Goal: Task Accomplishment & Management: Manage account settings

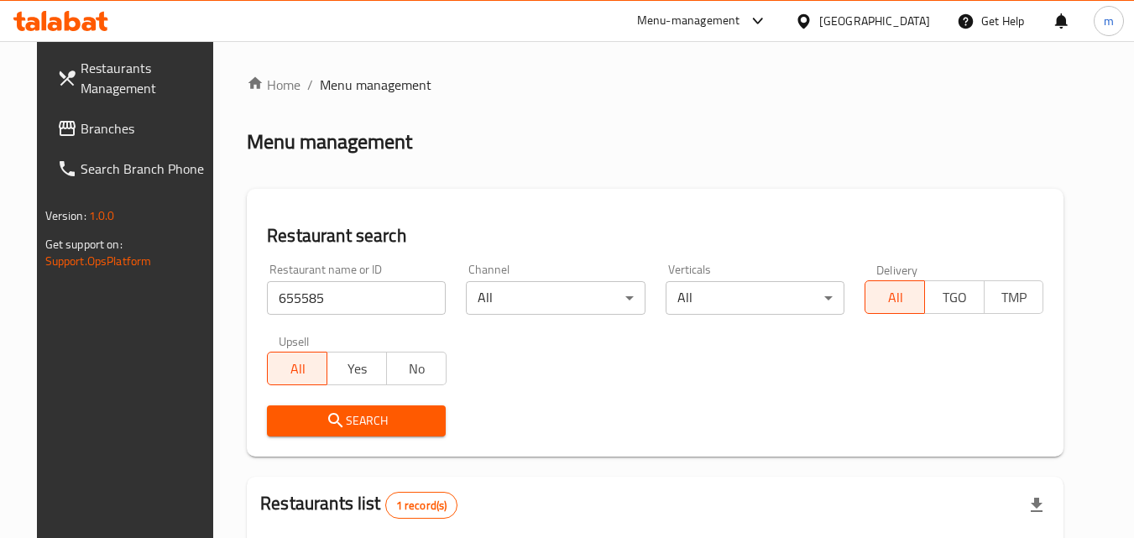
scroll to position [211, 0]
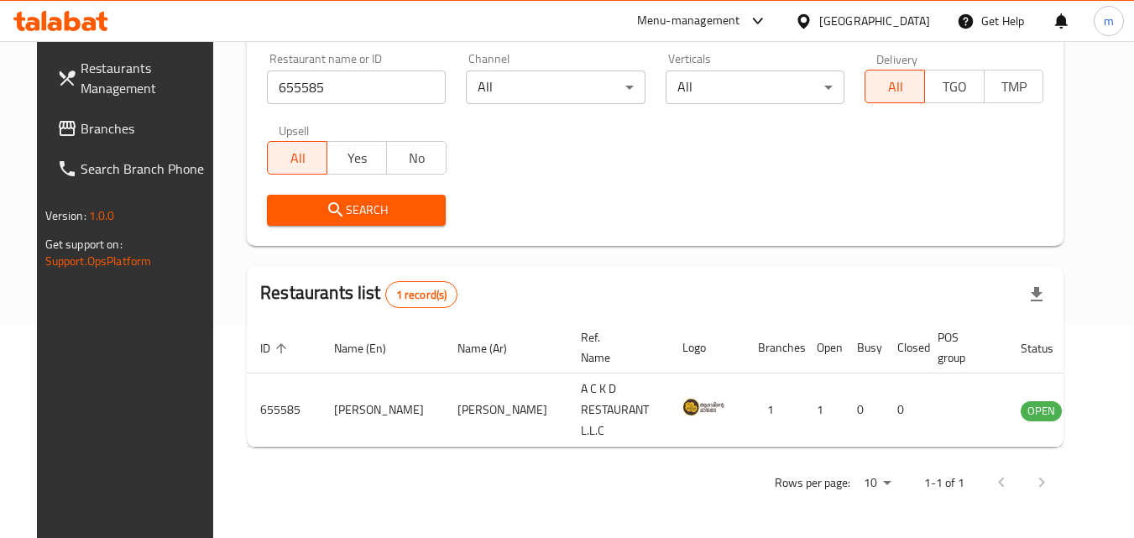
click at [833, 29] on div "[GEOGRAPHIC_DATA]" at bounding box center [874, 21] width 111 height 18
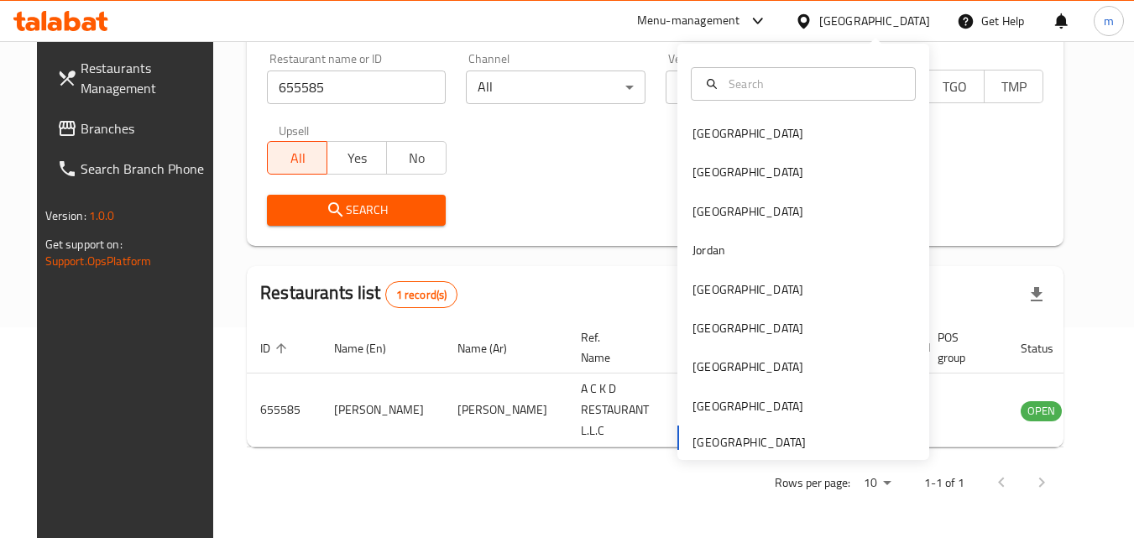
click at [733, 446] on div "Bahrain Egypt Iraq Jordan Kuwait Oman Qatar Saudi Arabia United Arab Emirates" at bounding box center [803, 286] width 252 height 345
click at [110, 127] on span "Branches" at bounding box center [147, 128] width 133 height 20
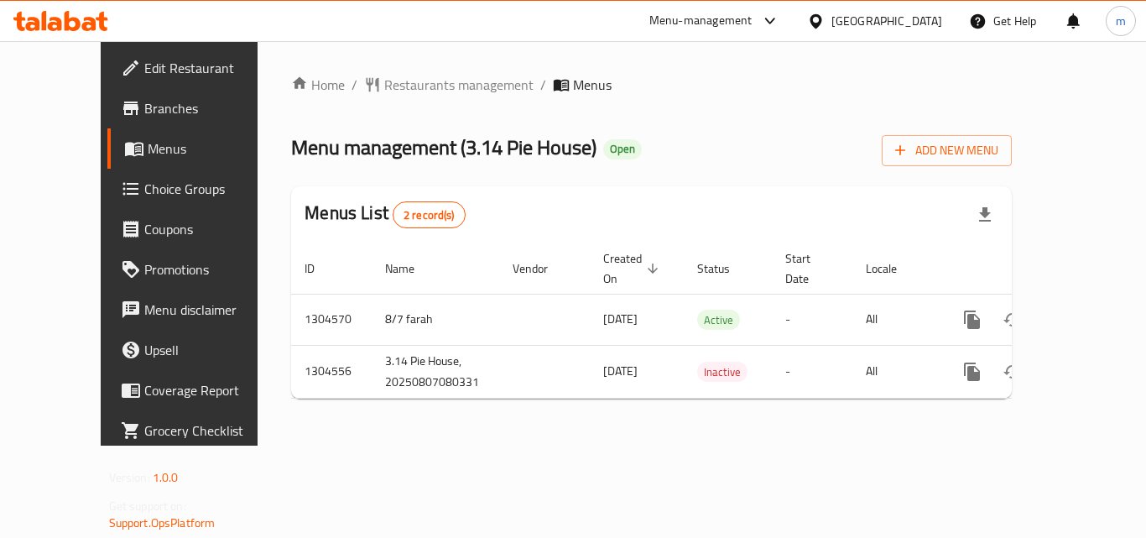
click at [384, 85] on span "Restaurants management" at bounding box center [458, 85] width 149 height 20
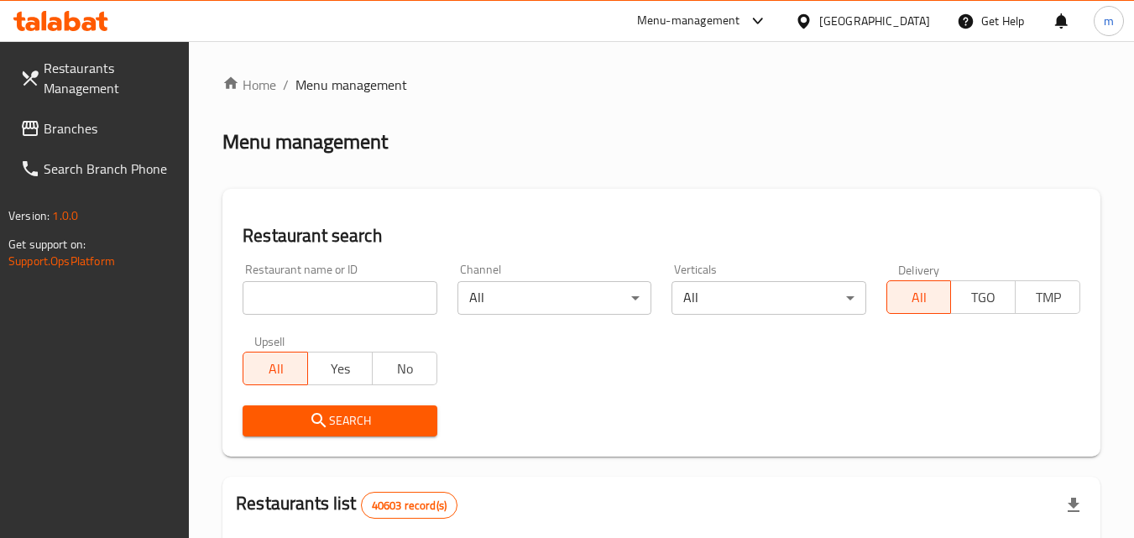
click at [326, 293] on input "search" at bounding box center [339, 298] width 194 height 34
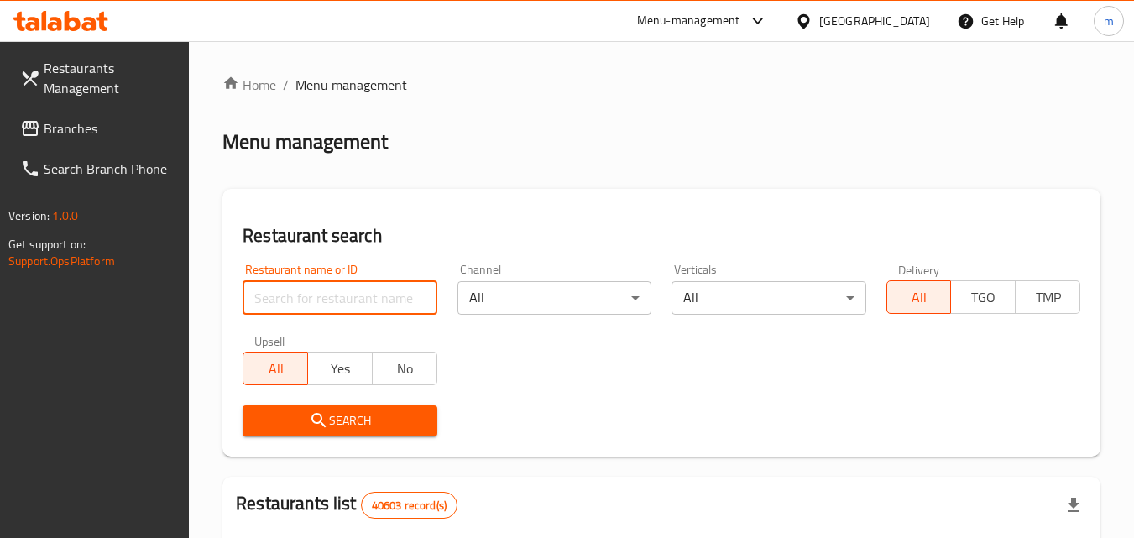
paste input "703307"
type input "703307"
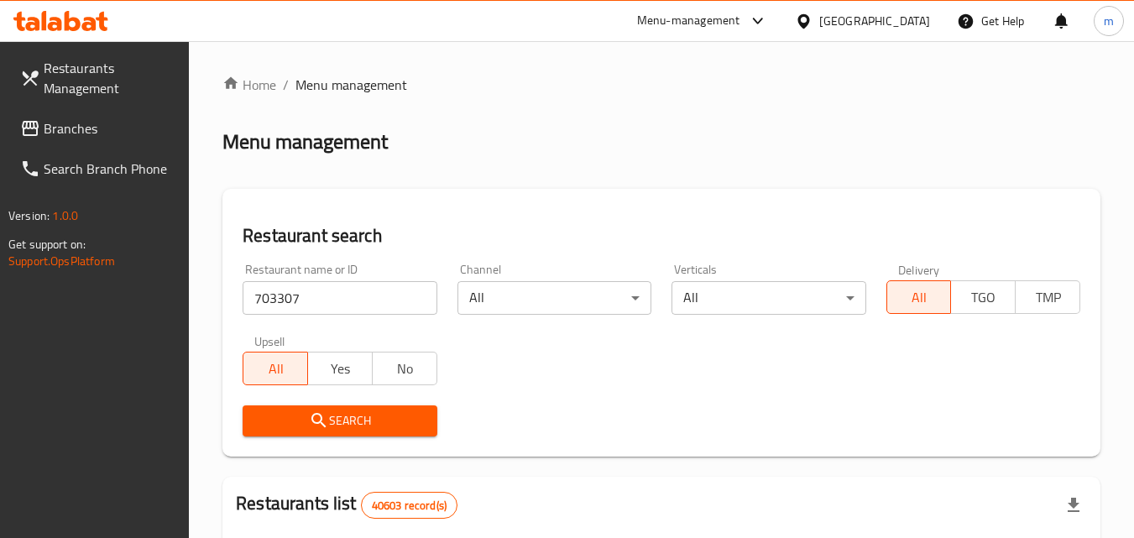
click at [341, 424] on span "Search" at bounding box center [339, 420] width 167 height 21
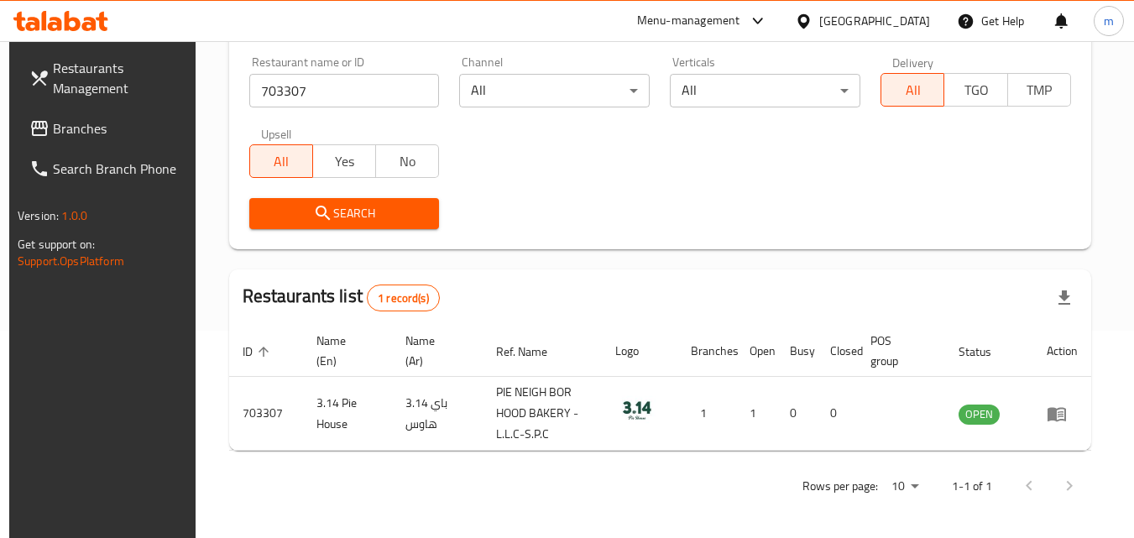
scroll to position [211, 0]
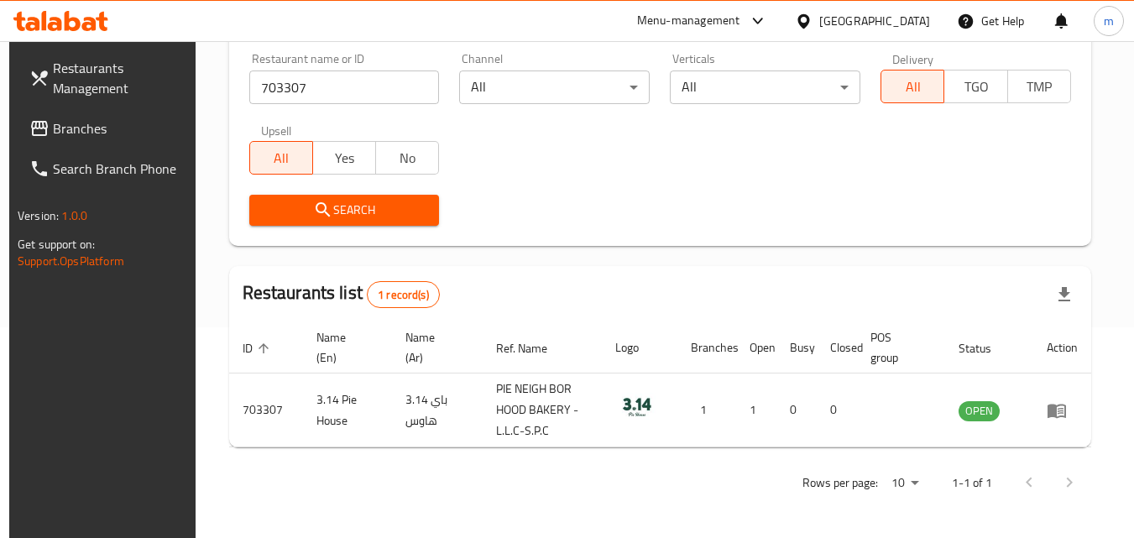
click at [100, 127] on span "Branches" at bounding box center [119, 128] width 133 height 20
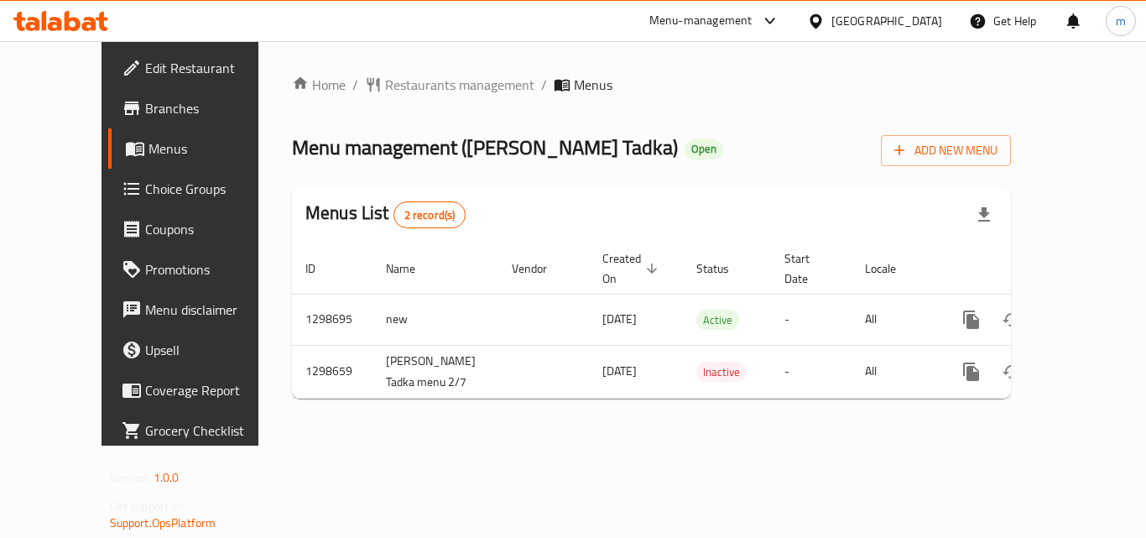
click at [399, 82] on span "Restaurants management" at bounding box center [459, 85] width 149 height 20
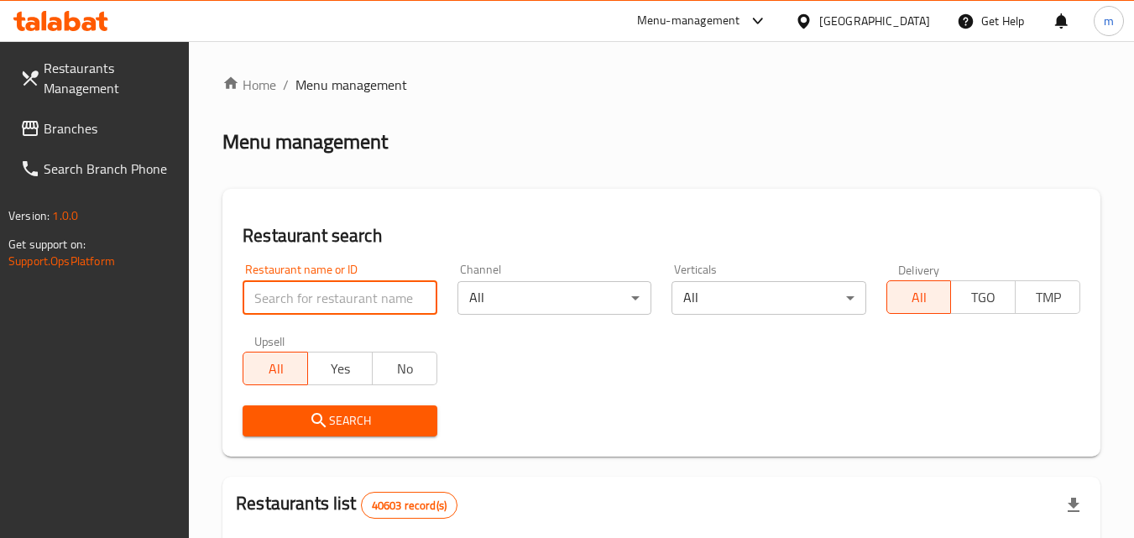
click at [344, 300] on input "search" at bounding box center [339, 298] width 194 height 34
paste input "700749"
type input "700749"
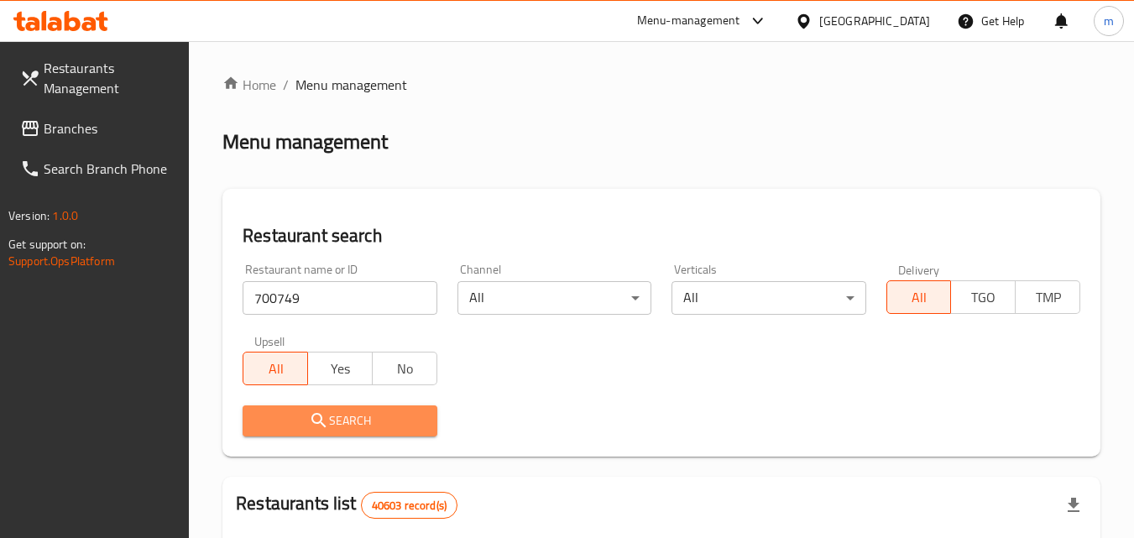
click at [353, 424] on span "Search" at bounding box center [339, 420] width 167 height 21
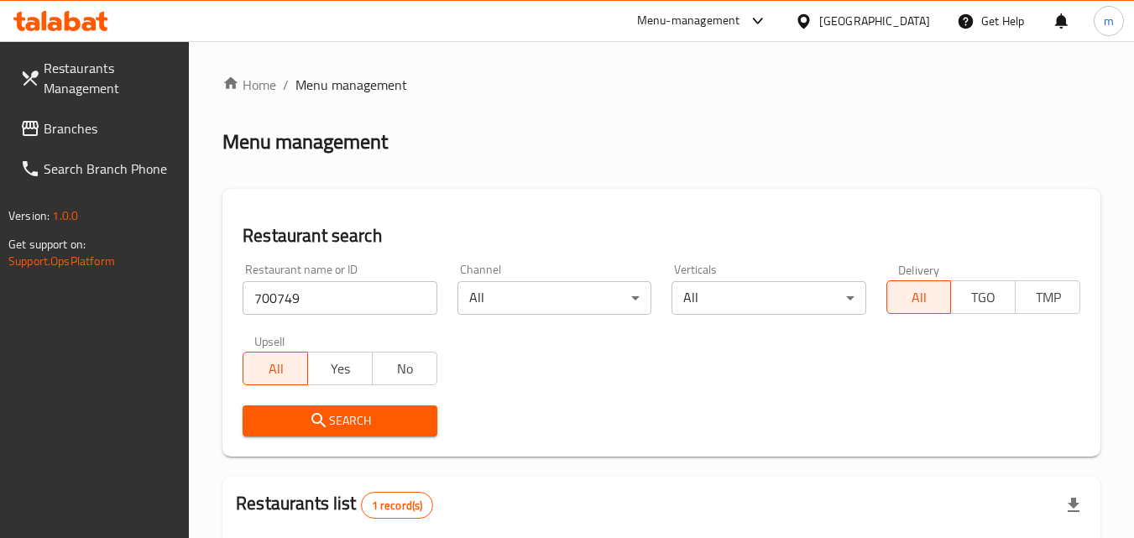
click at [847, 26] on div "[GEOGRAPHIC_DATA]" at bounding box center [874, 21] width 111 height 18
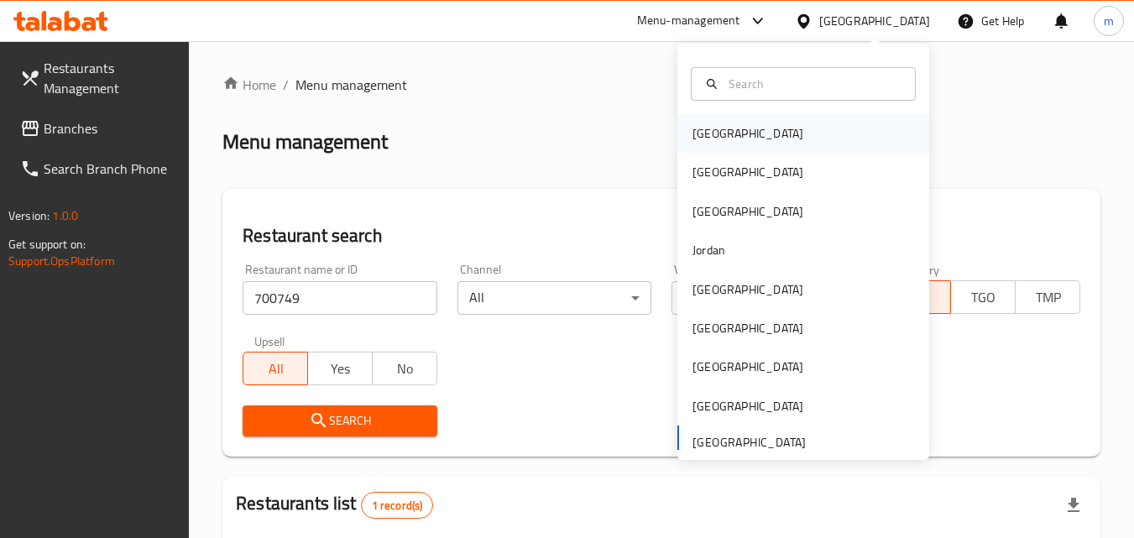
click at [720, 134] on div "[GEOGRAPHIC_DATA]" at bounding box center [748, 133] width 138 height 39
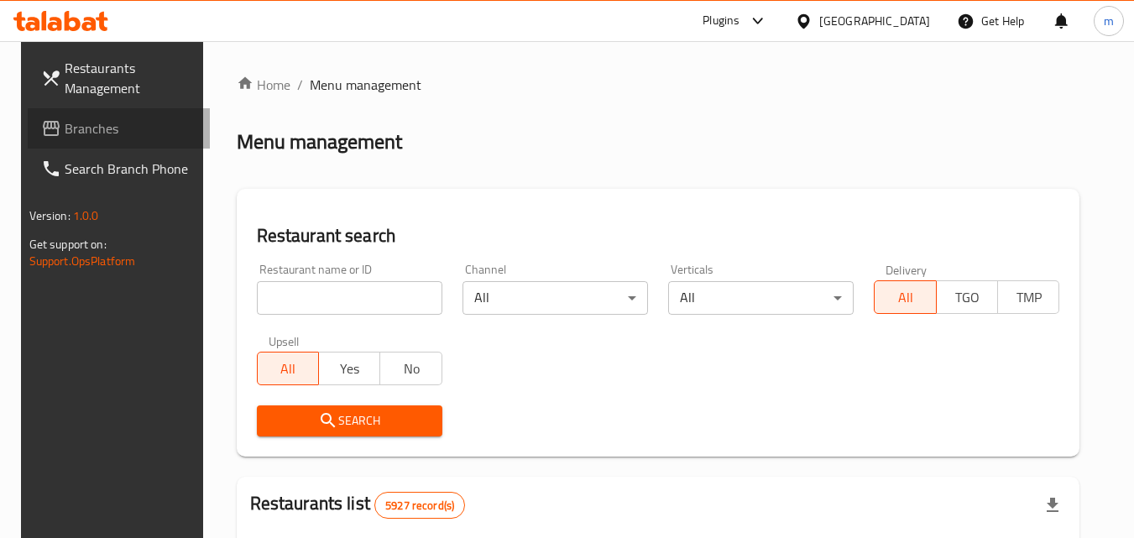
click at [98, 128] on span "Branches" at bounding box center [131, 128] width 133 height 20
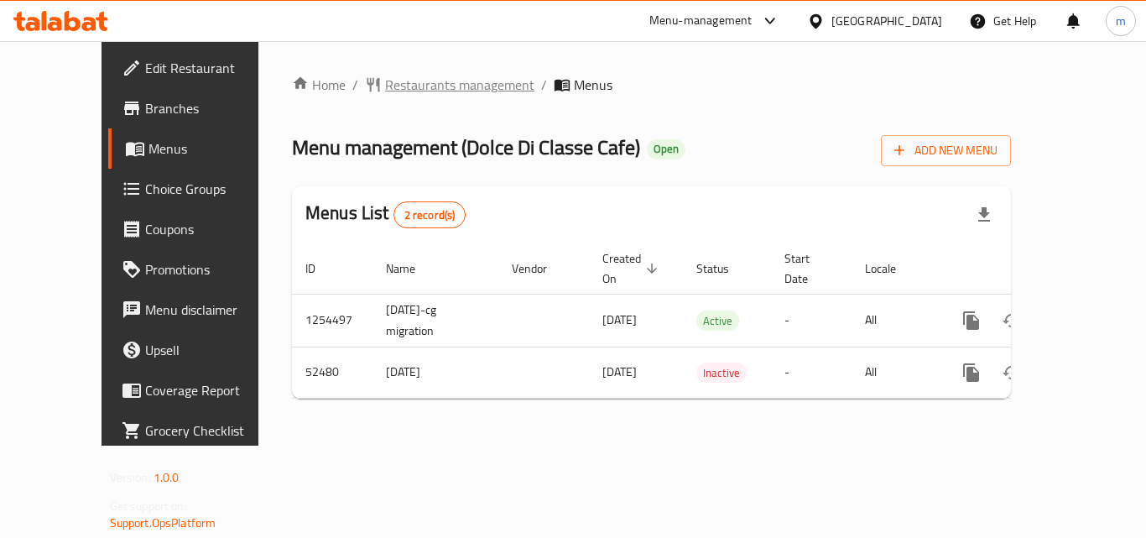
click at [385, 79] on span "Restaurants management" at bounding box center [459, 85] width 149 height 20
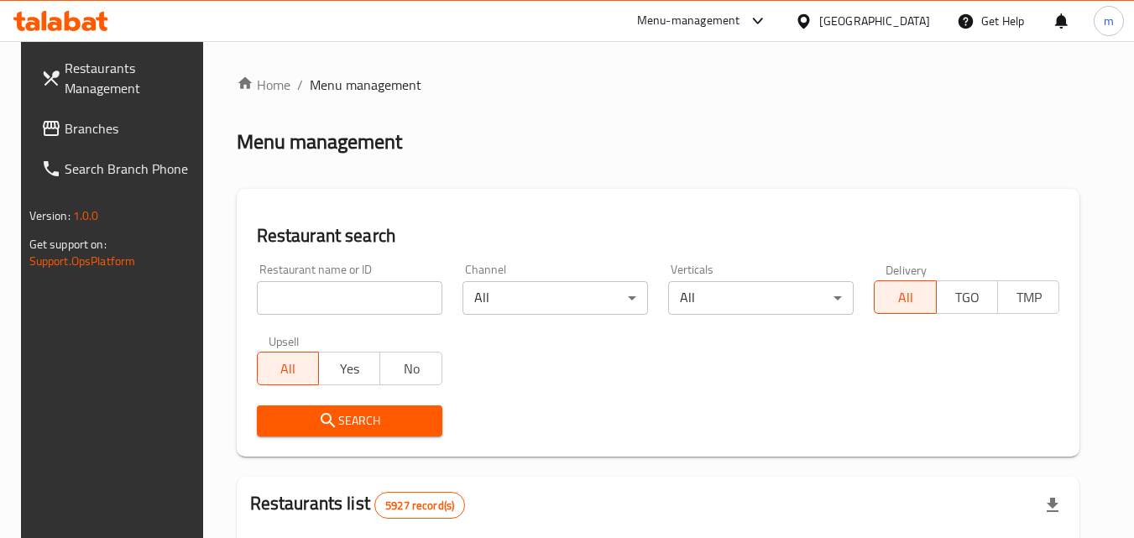
click at [361, 297] on input "search" at bounding box center [349, 298] width 185 height 34
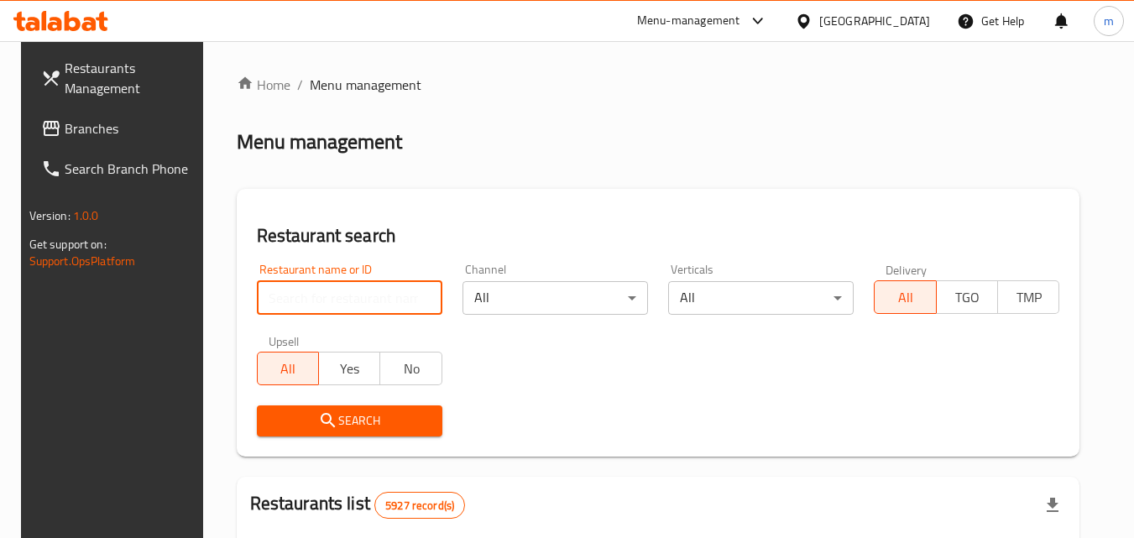
paste input "26067"
type input "26067"
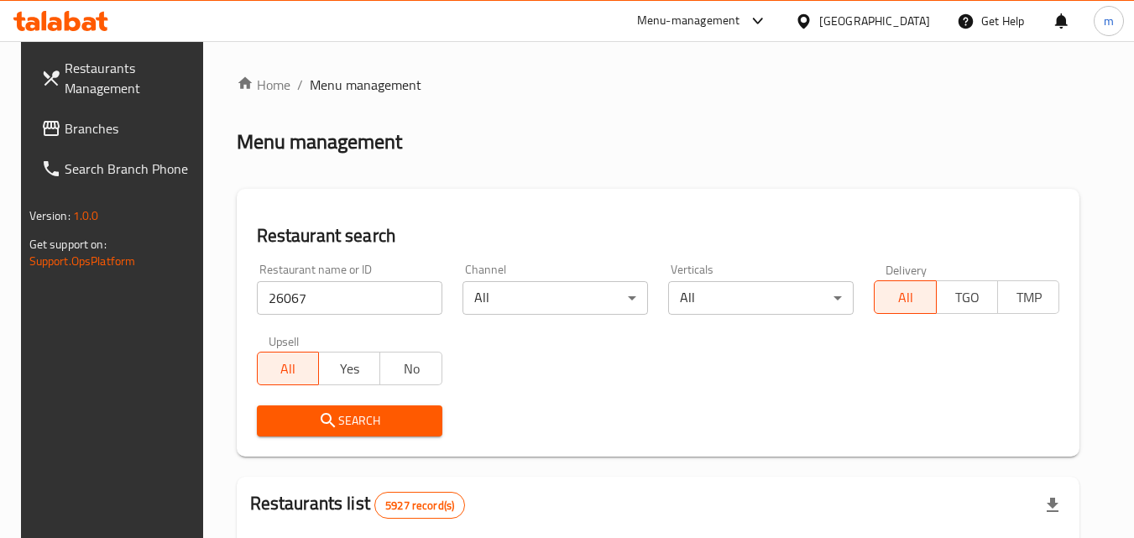
click at [327, 417] on icon "submit" at bounding box center [328, 420] width 20 height 20
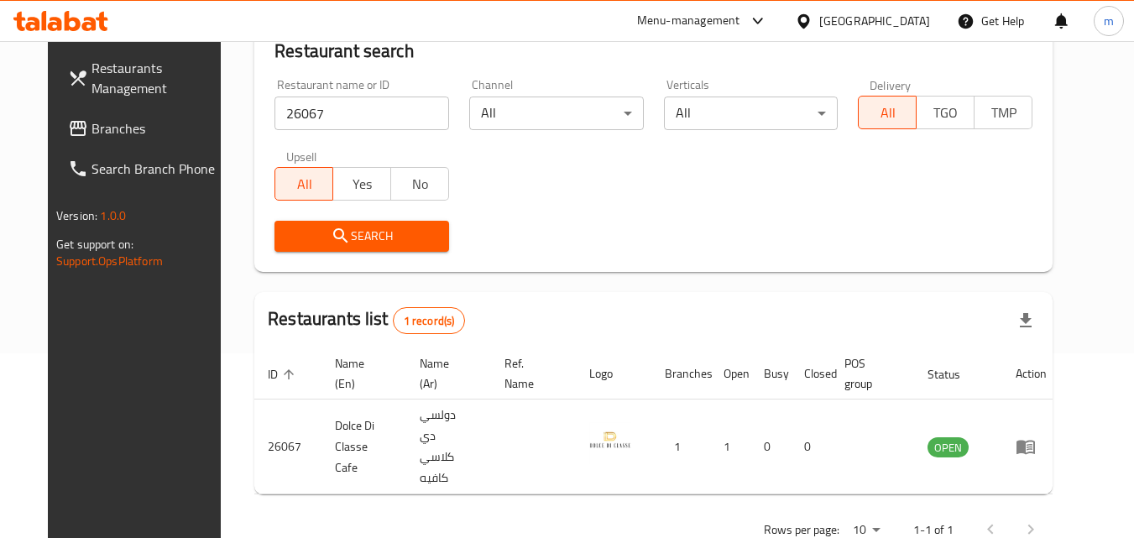
scroll to position [196, 0]
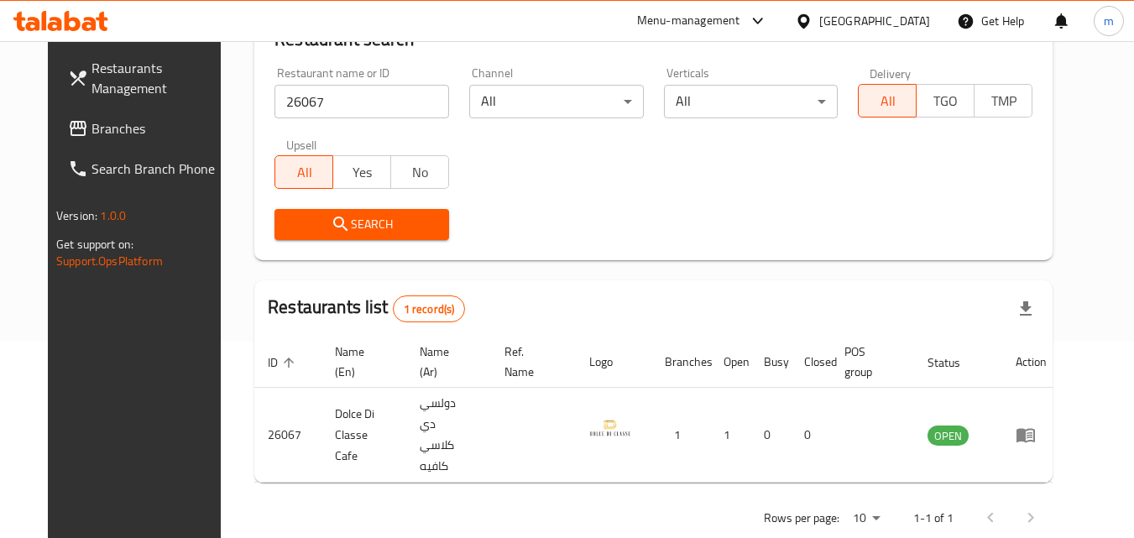
click at [354, 108] on input "26067" at bounding box center [361, 102] width 175 height 34
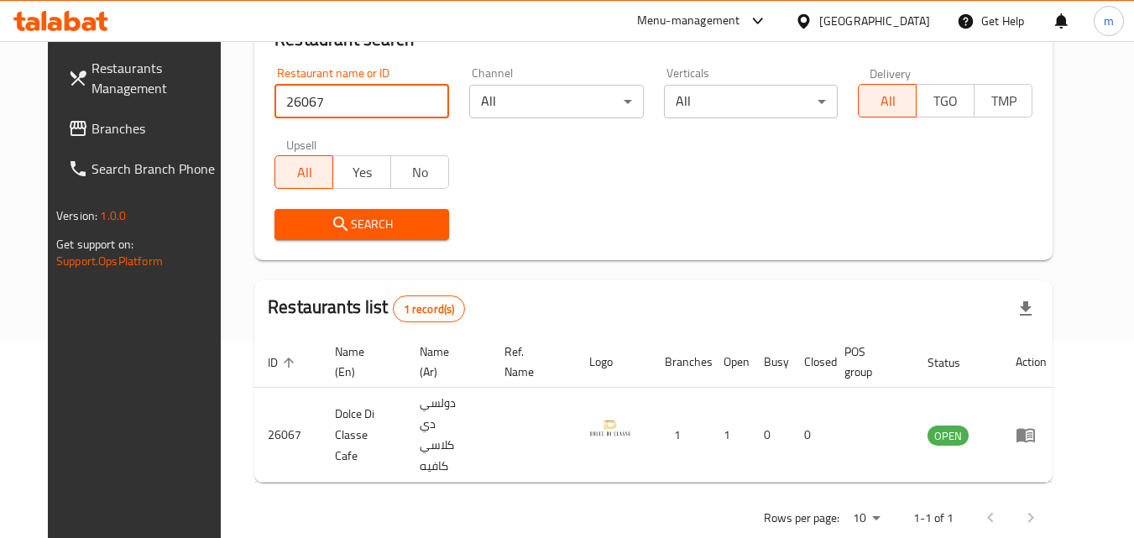
click at [910, 18] on div "Bahrain" at bounding box center [874, 21] width 111 height 18
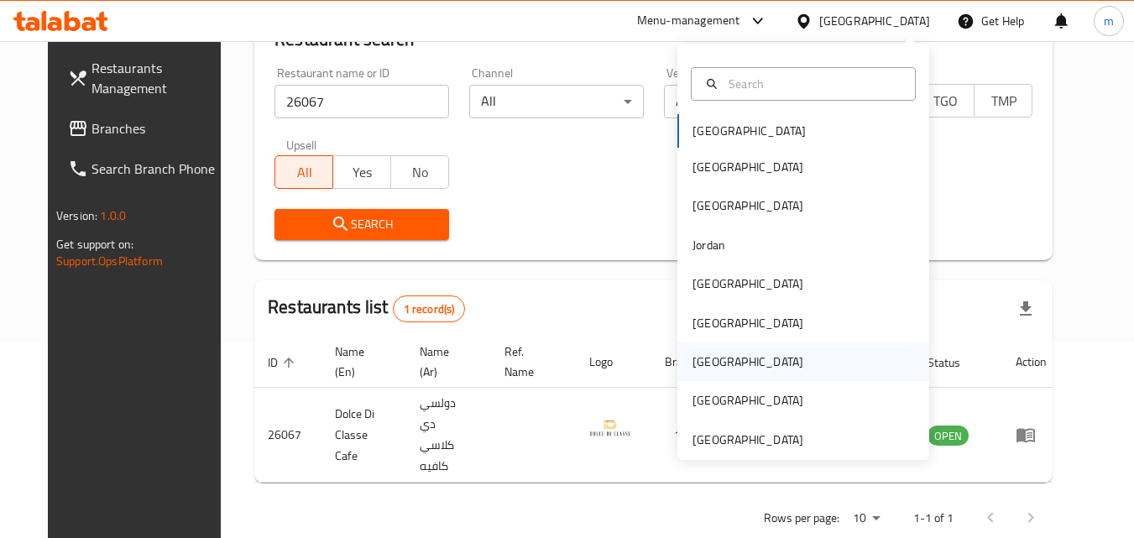
click at [722, 361] on div "Qatar" at bounding box center [803, 361] width 252 height 39
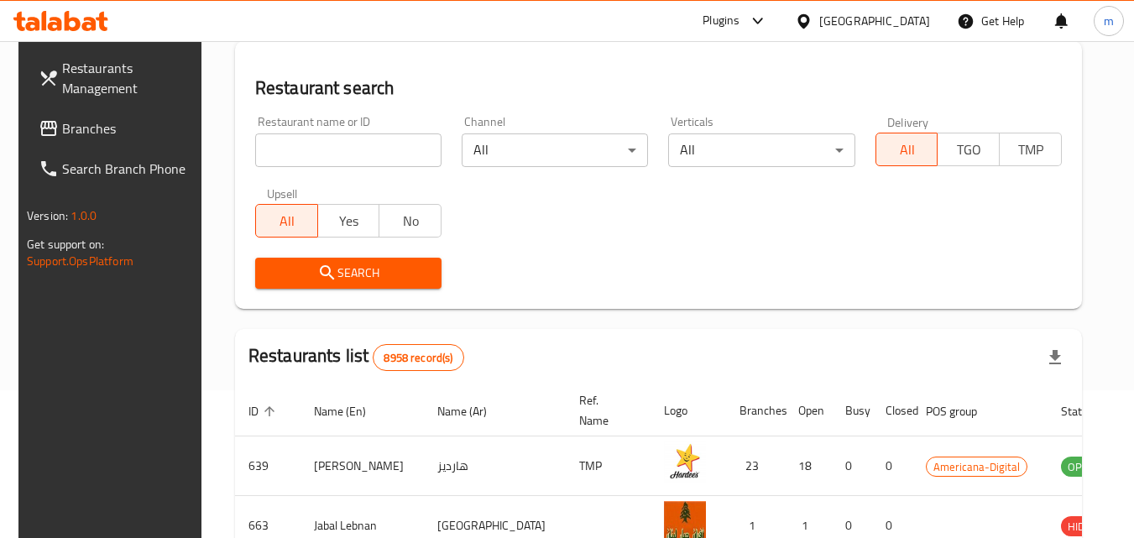
scroll to position [196, 0]
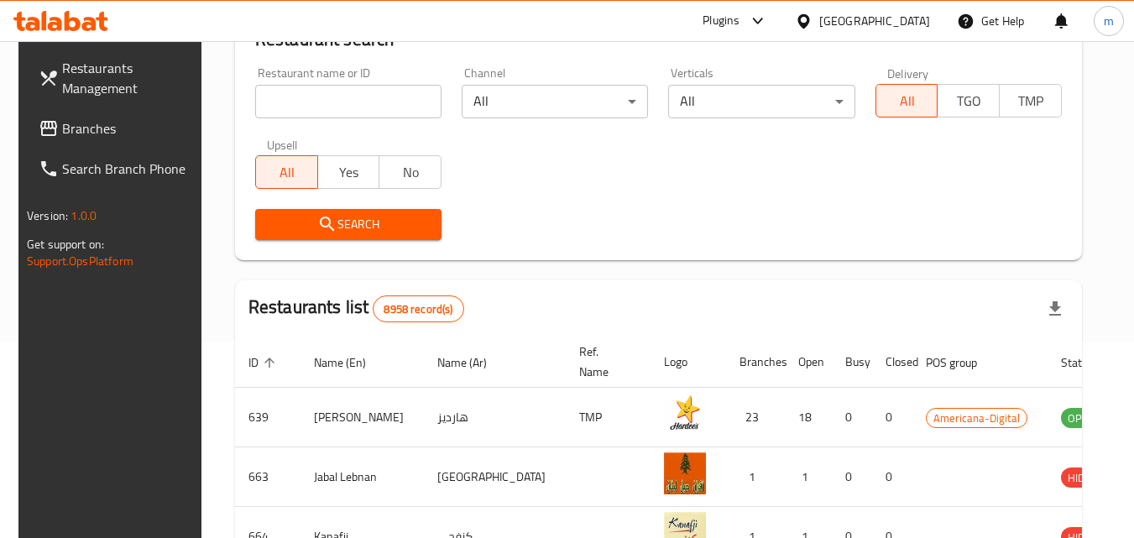
click at [102, 124] on span "Branches" at bounding box center [128, 128] width 133 height 20
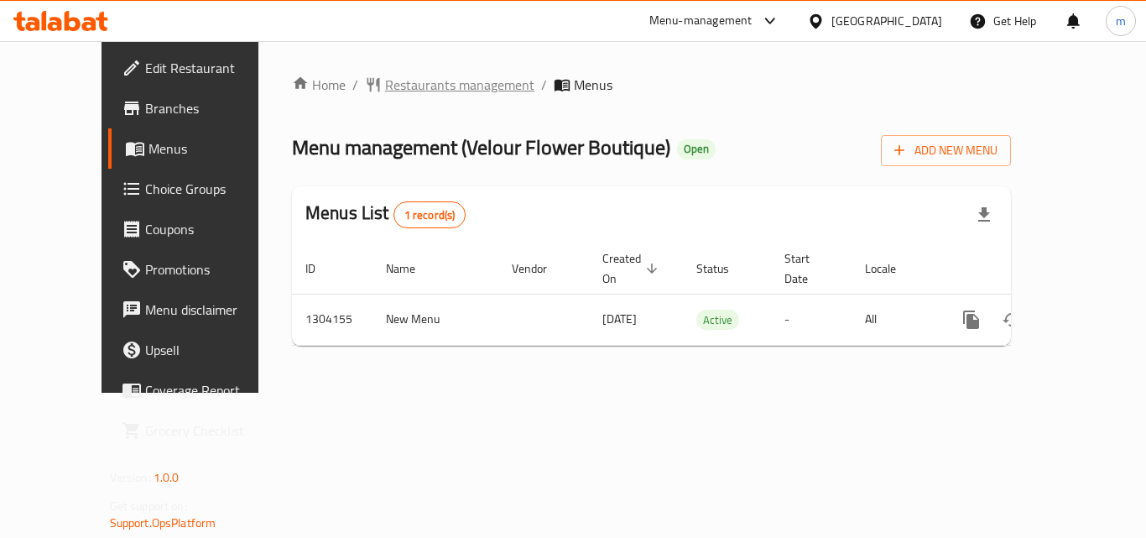
click at [385, 87] on span "Restaurants management" at bounding box center [459, 85] width 149 height 20
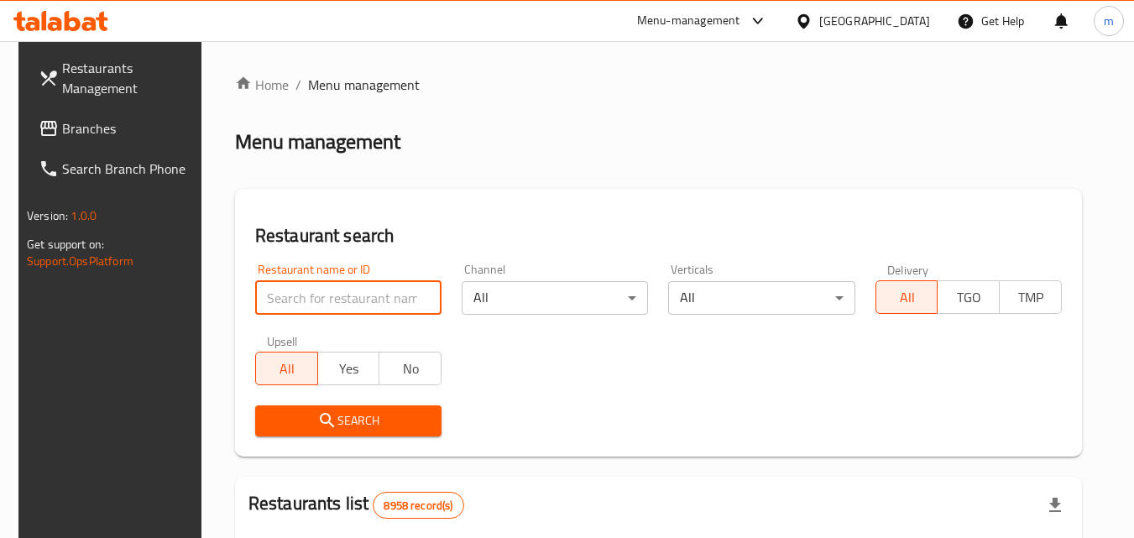
click at [341, 305] on input "search" at bounding box center [348, 298] width 186 height 34
paste input "703085"
type input "703085"
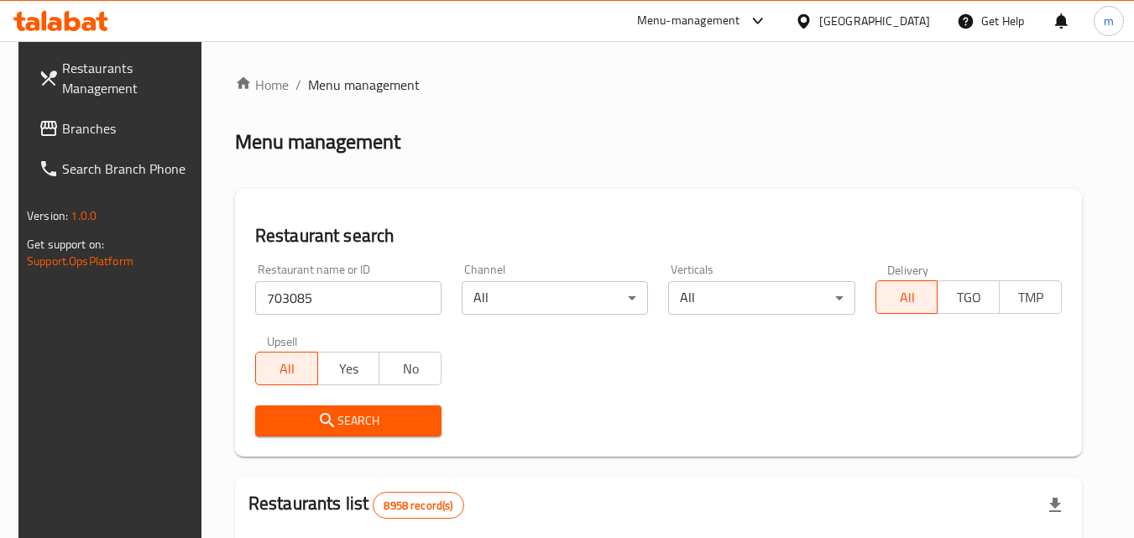
click at [327, 423] on icon "submit" at bounding box center [327, 420] width 20 height 20
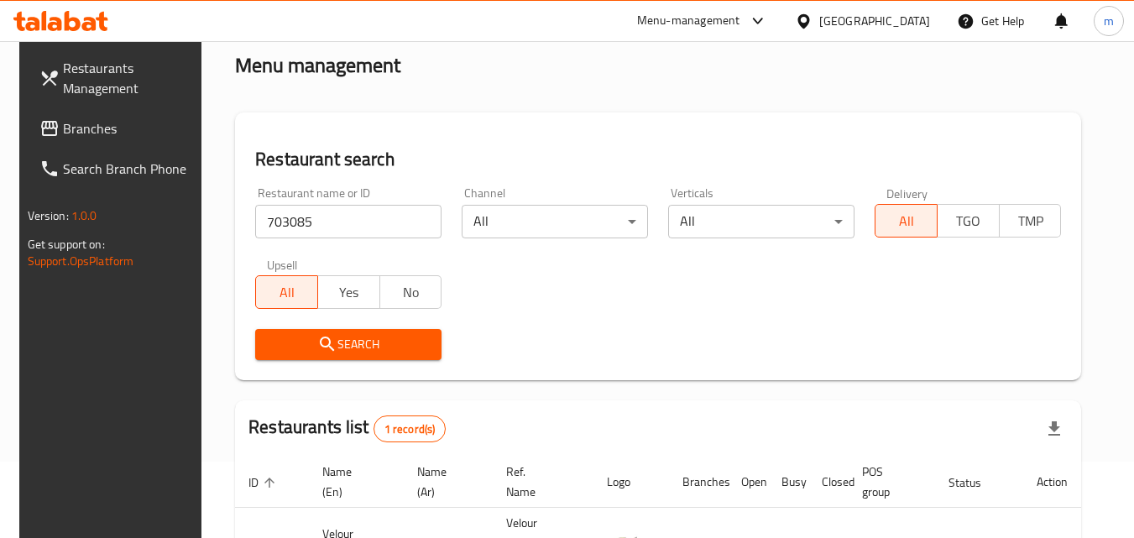
scroll to position [211, 0]
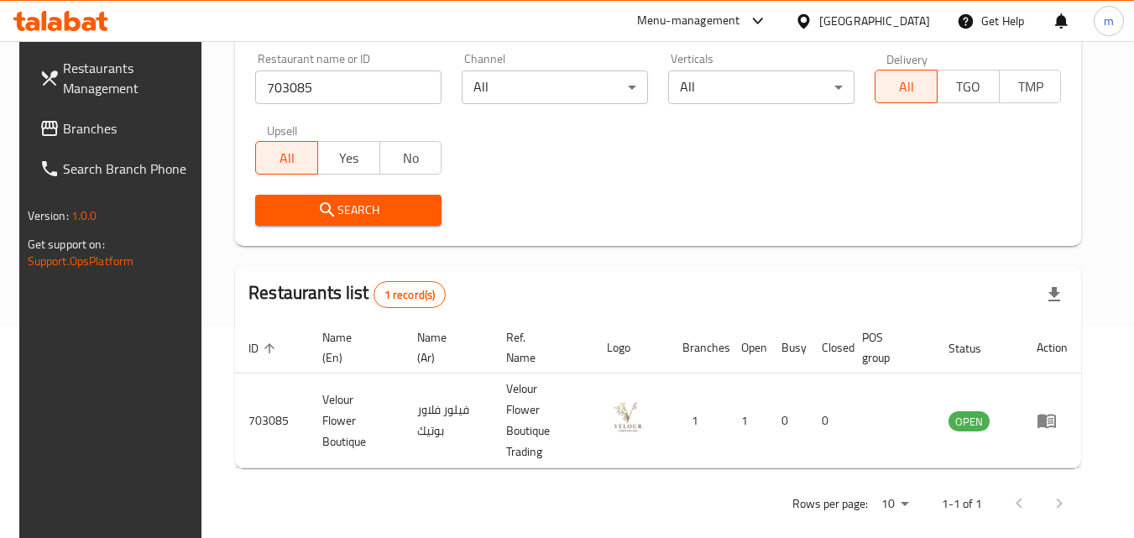
click at [819, 18] on div at bounding box center [807, 21] width 24 height 18
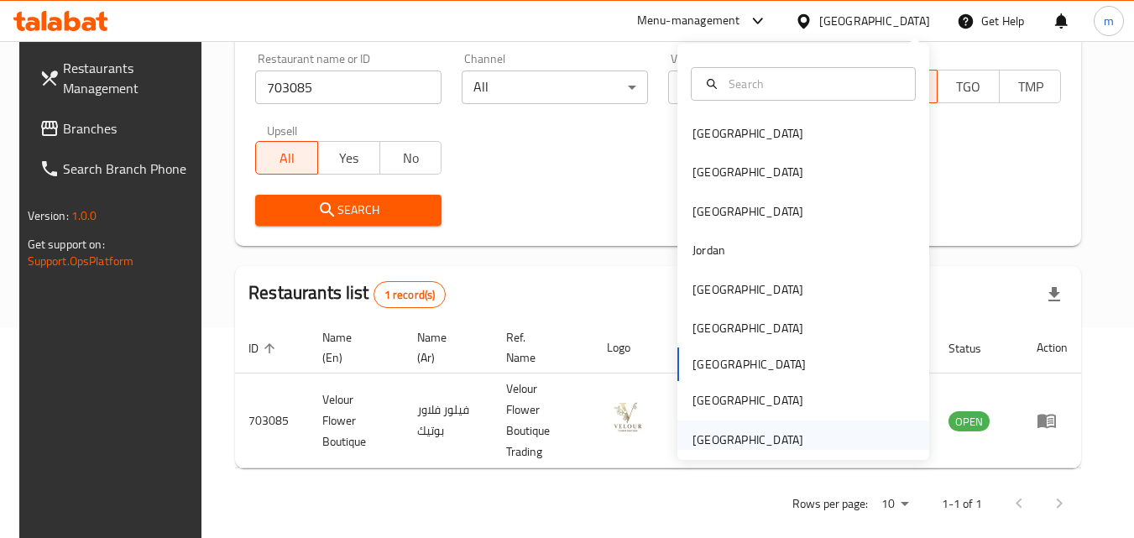
click at [736, 447] on div "[GEOGRAPHIC_DATA]" at bounding box center [747, 439] width 111 height 18
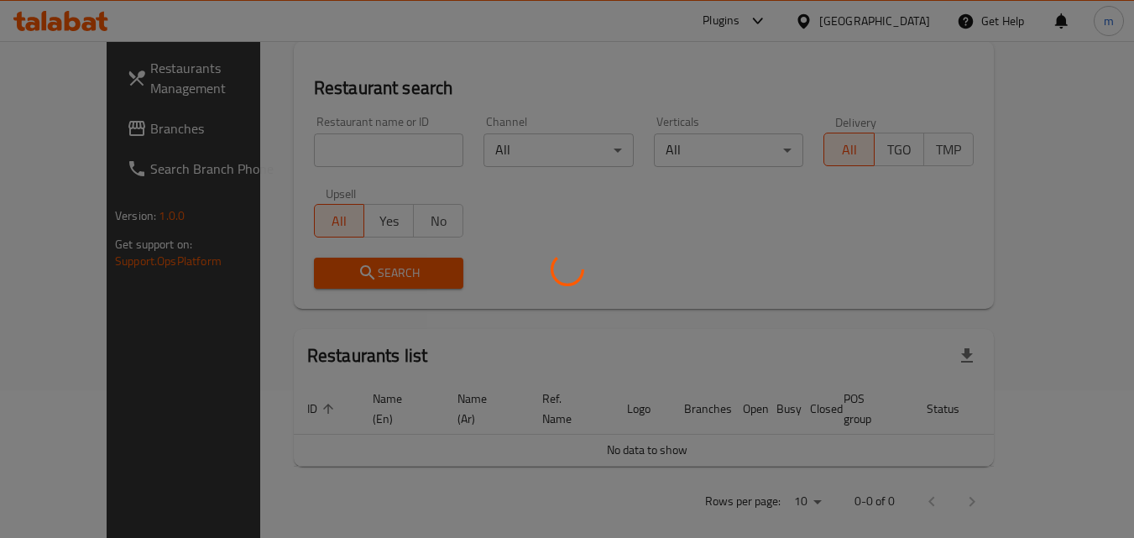
scroll to position [211, 0]
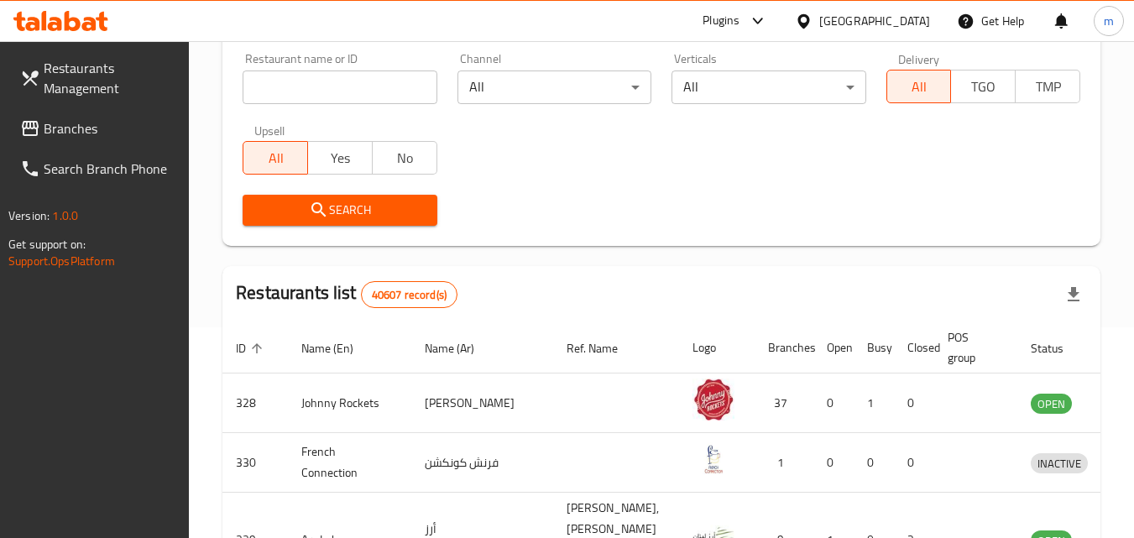
click at [91, 131] on span "Branches" at bounding box center [110, 128] width 133 height 20
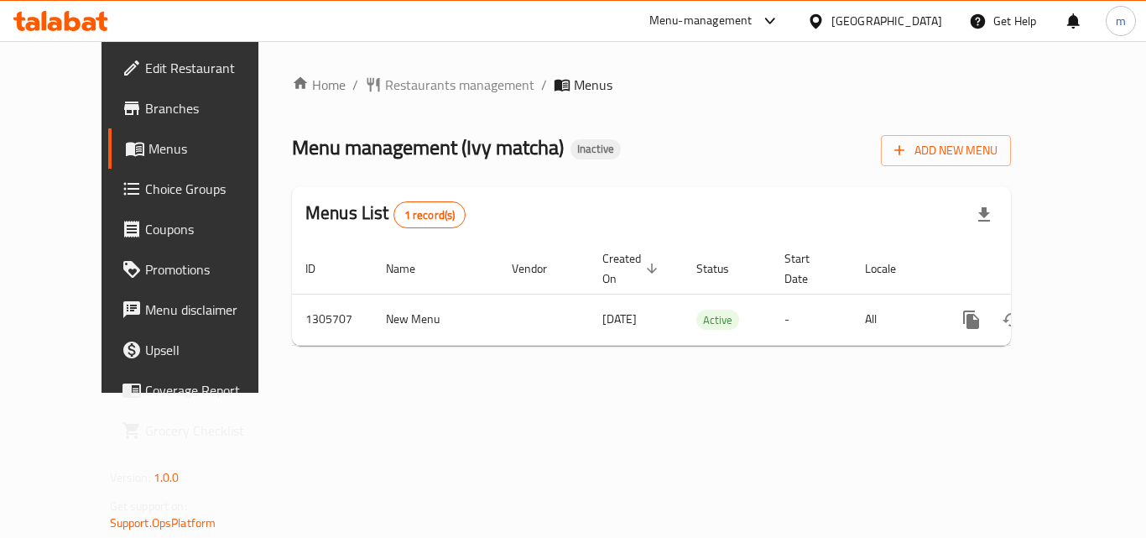
click at [385, 87] on span "Restaurants management" at bounding box center [459, 85] width 149 height 20
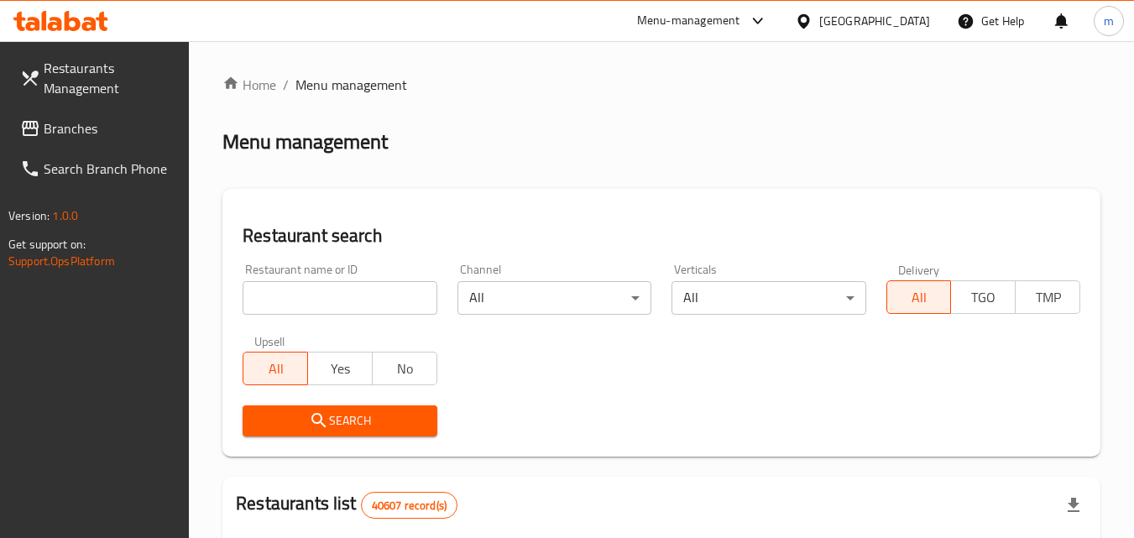
click at [337, 303] on input "search" at bounding box center [339, 298] width 194 height 34
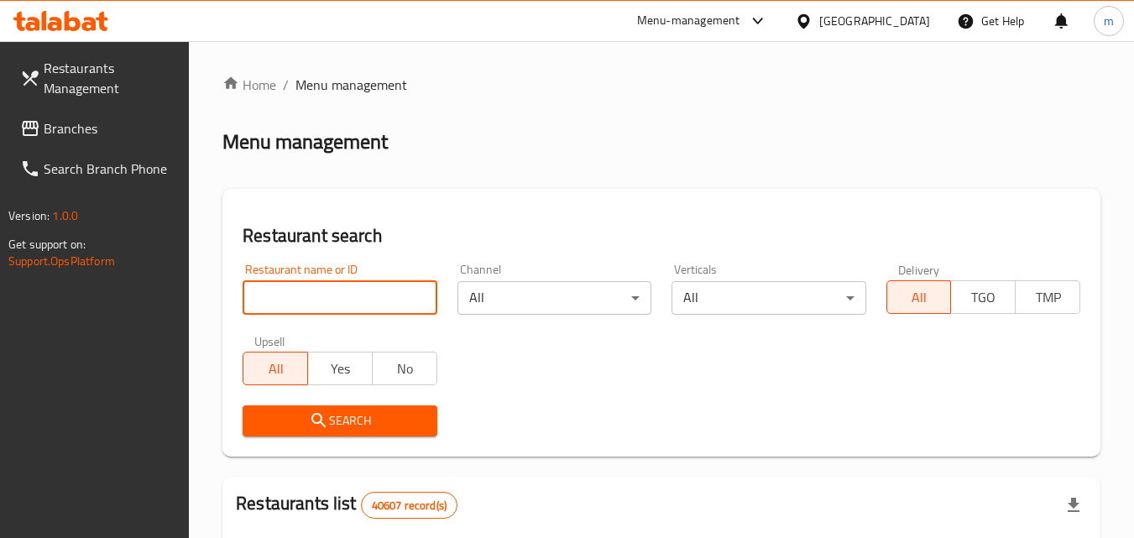
paste input "702031"
type input "702031"
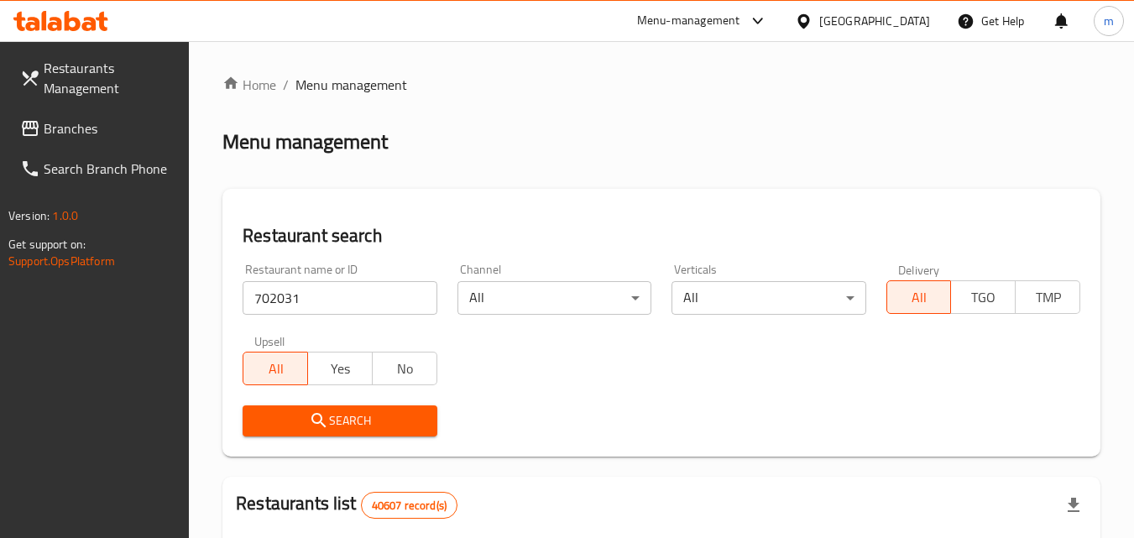
click at [324, 419] on icon "submit" at bounding box center [319, 420] width 20 height 20
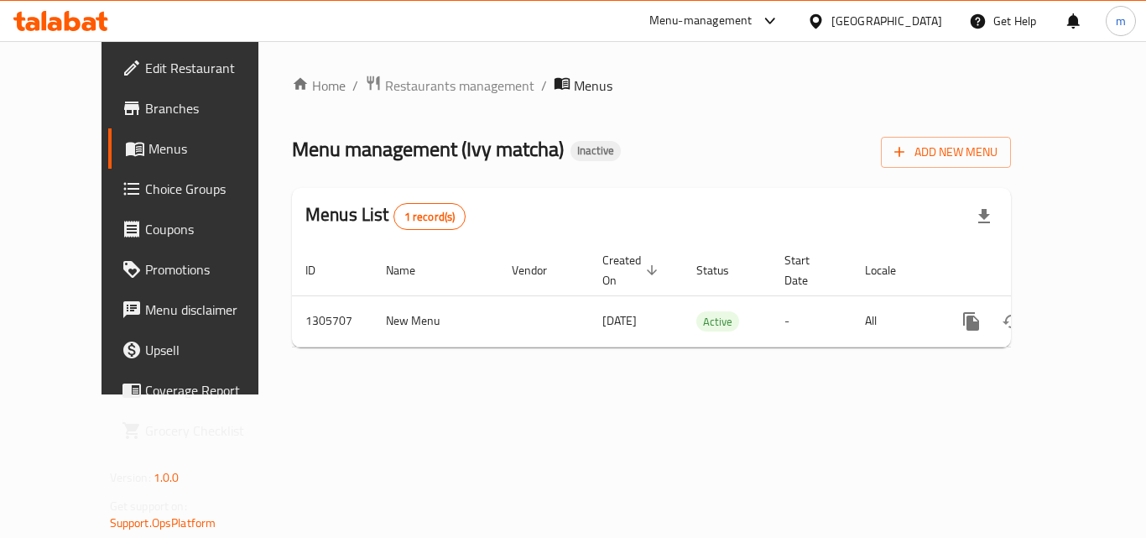
click at [149, 145] on span "Menus" at bounding box center [214, 148] width 131 height 20
click at [385, 81] on span "Restaurants management" at bounding box center [459, 86] width 149 height 20
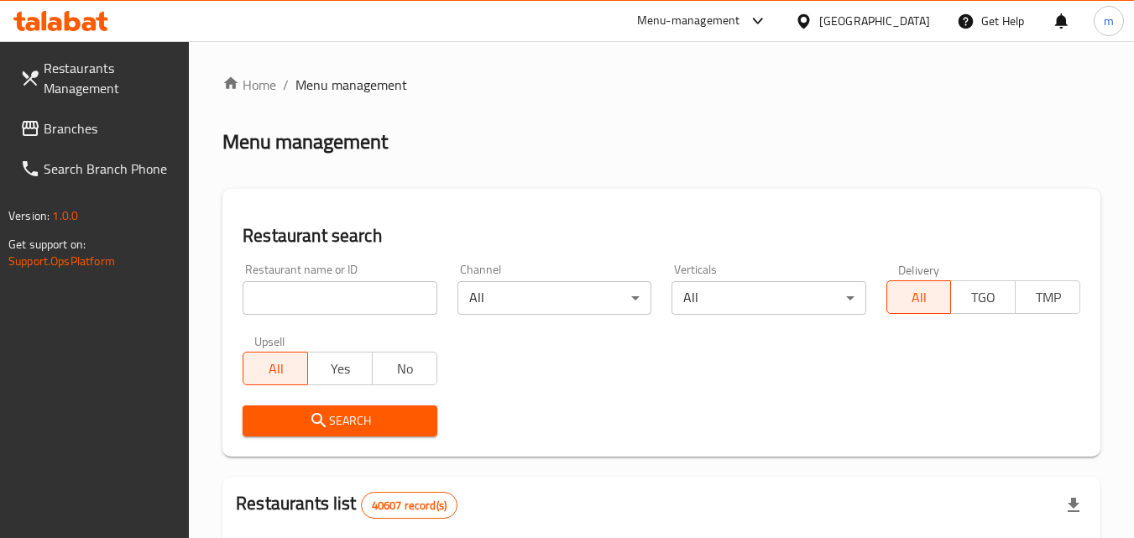
drag, startPoint x: 365, startPoint y: 285, endPoint x: 374, endPoint y: 286, distance: 9.3
click at [365, 285] on input "search" at bounding box center [339, 298] width 194 height 34
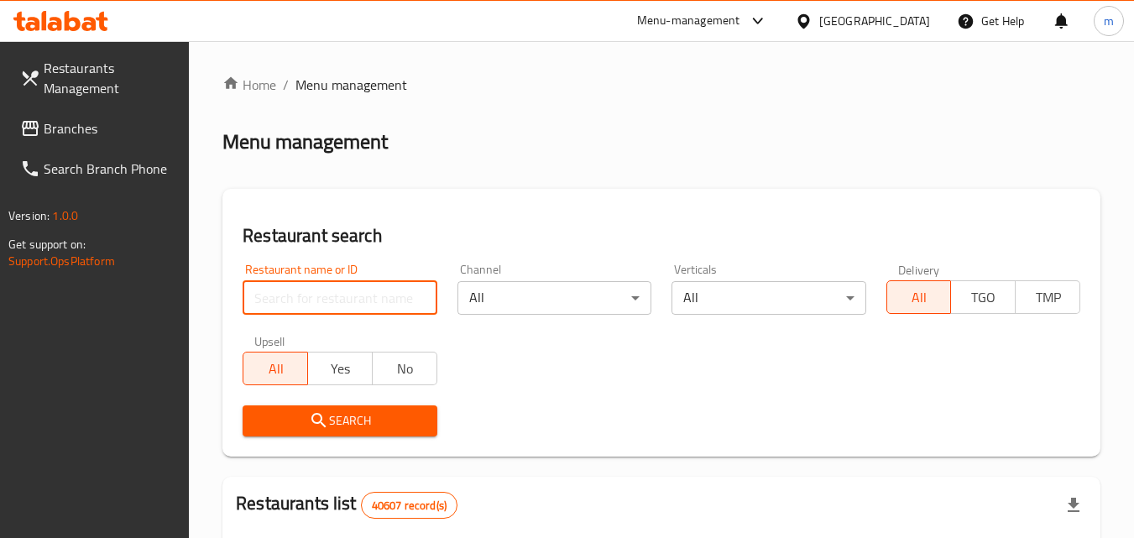
paste input "702031"
type input "702031"
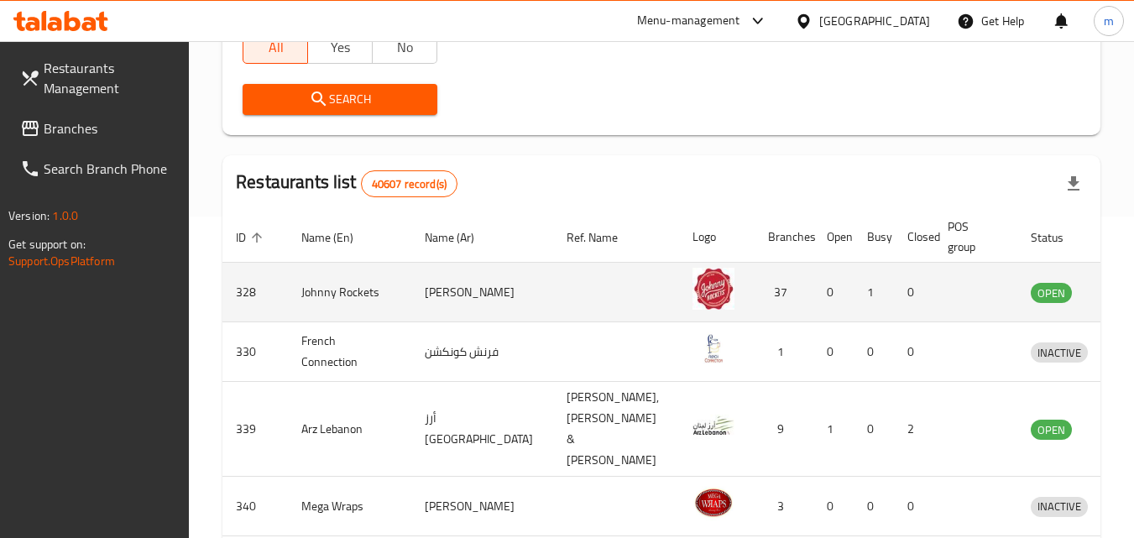
scroll to position [168, 0]
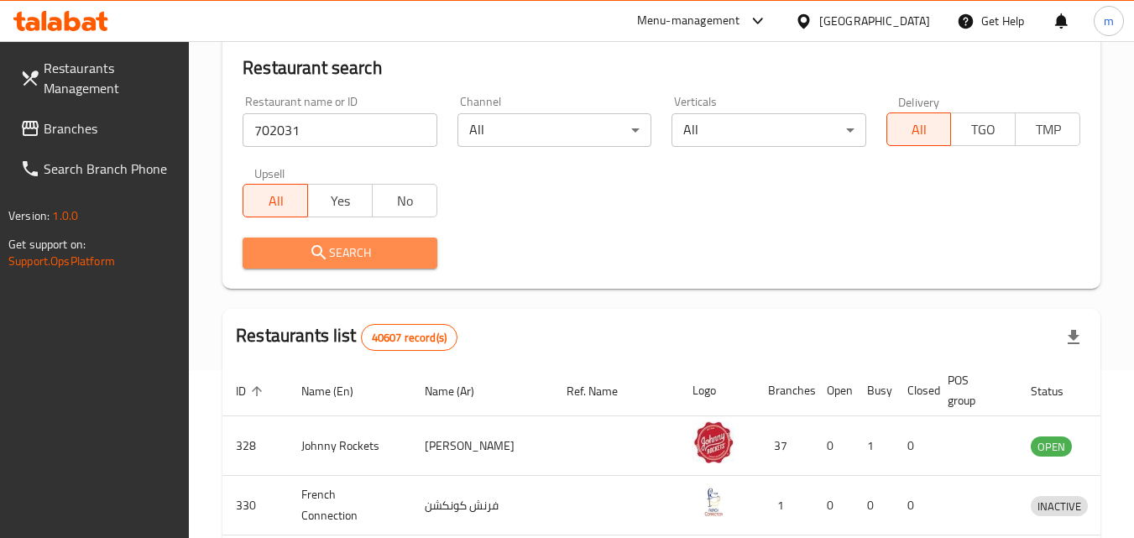
click at [357, 258] on span "Search" at bounding box center [339, 252] width 167 height 21
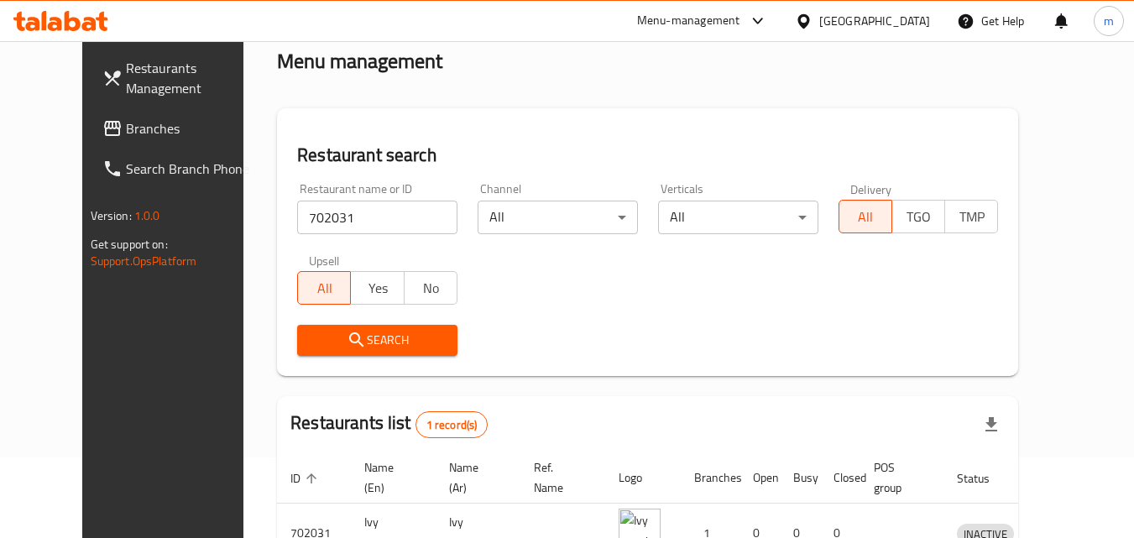
scroll to position [0, 0]
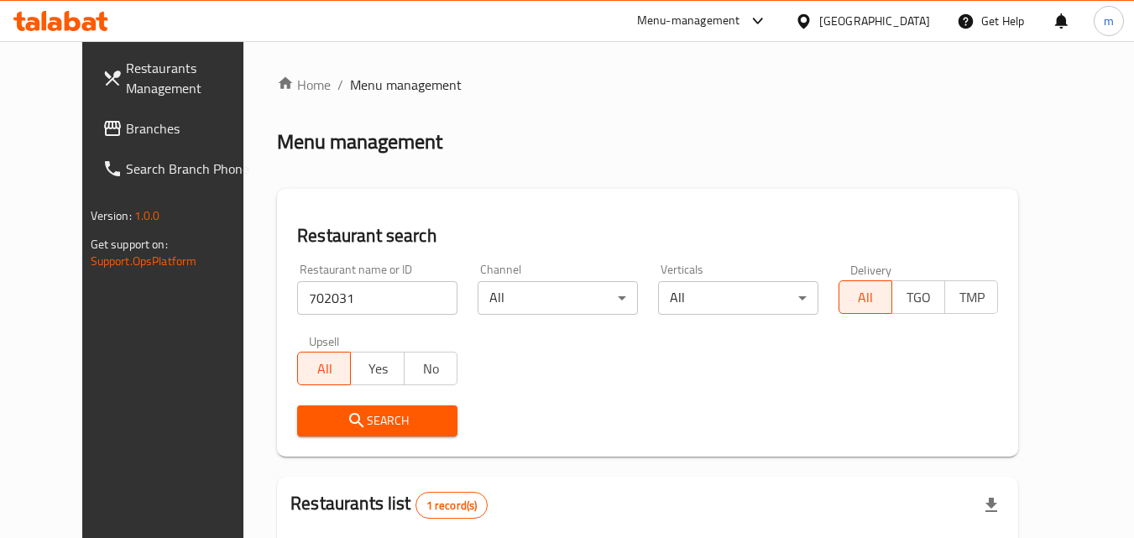
click at [126, 125] on span "Branches" at bounding box center [192, 128] width 133 height 20
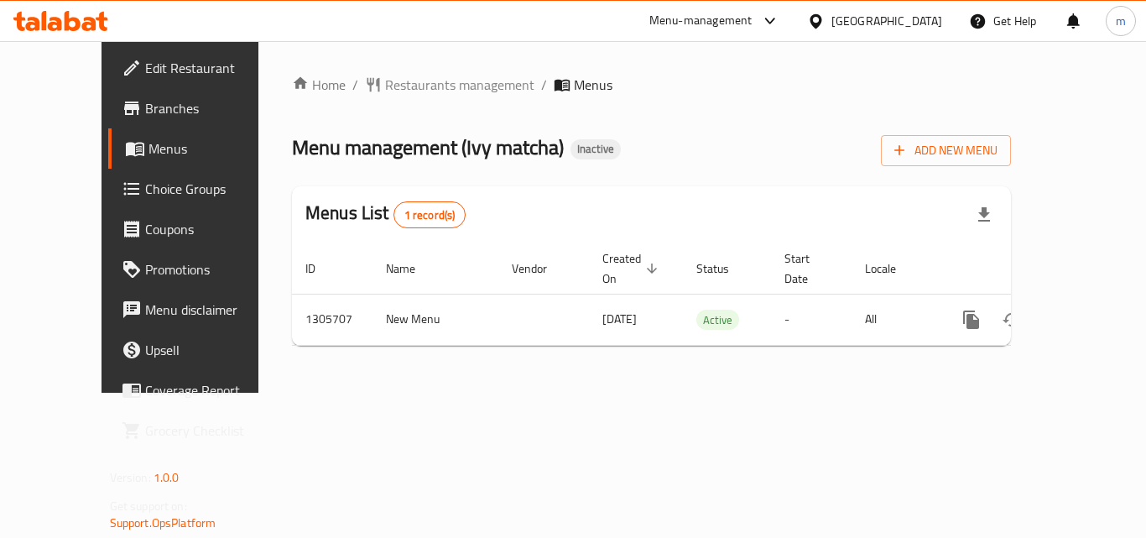
click at [892, 23] on div "[GEOGRAPHIC_DATA]" at bounding box center [886, 21] width 111 height 18
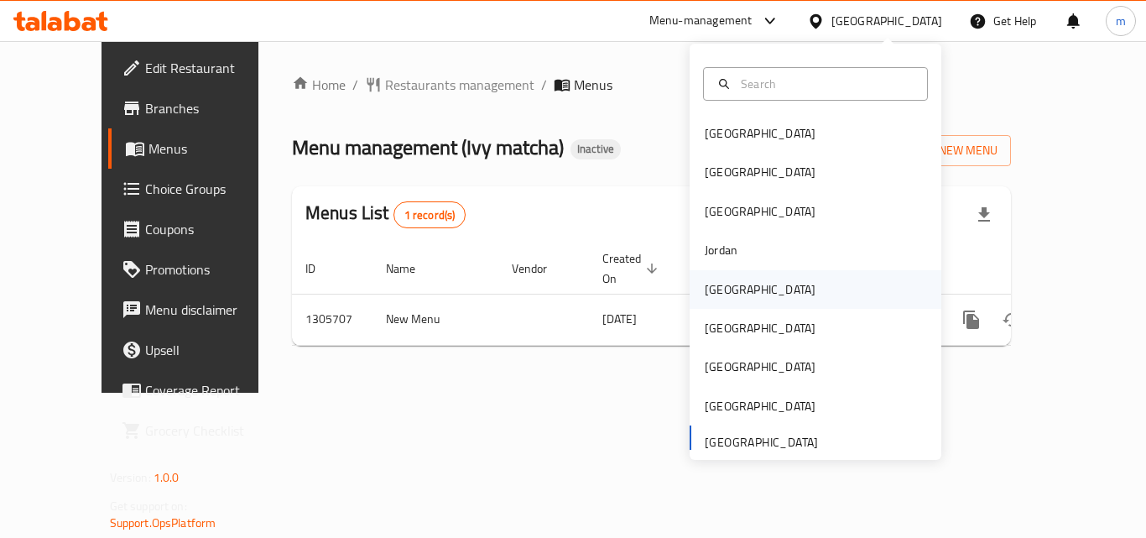
click at [735, 292] on div "[GEOGRAPHIC_DATA]" at bounding box center [760, 289] width 138 height 39
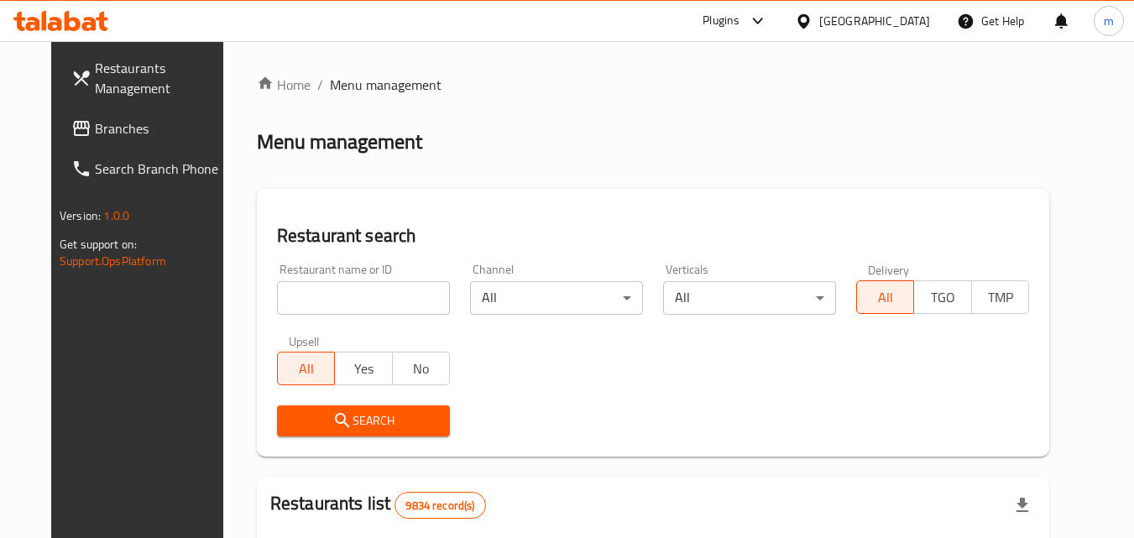
click at [112, 133] on span "Branches" at bounding box center [161, 128] width 133 height 20
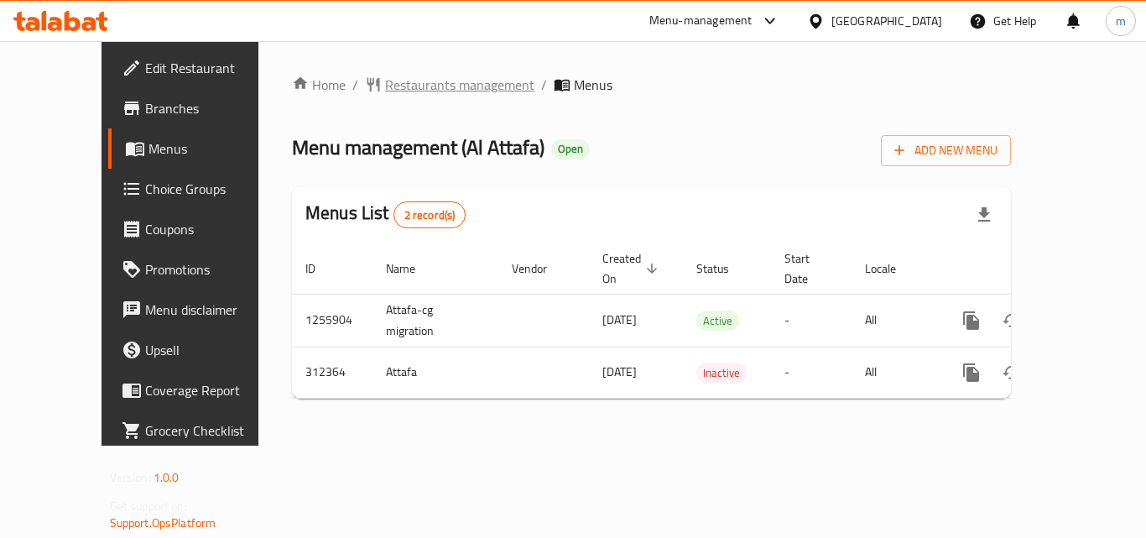
click at [388, 87] on span "Restaurants management" at bounding box center [459, 85] width 149 height 20
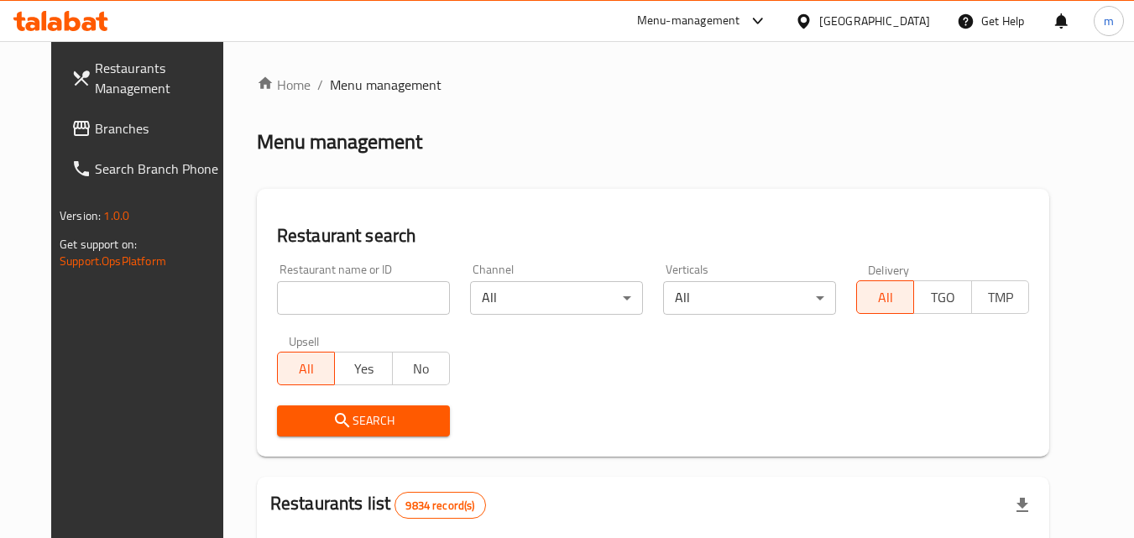
click at [337, 293] on input "search" at bounding box center [363, 298] width 173 height 34
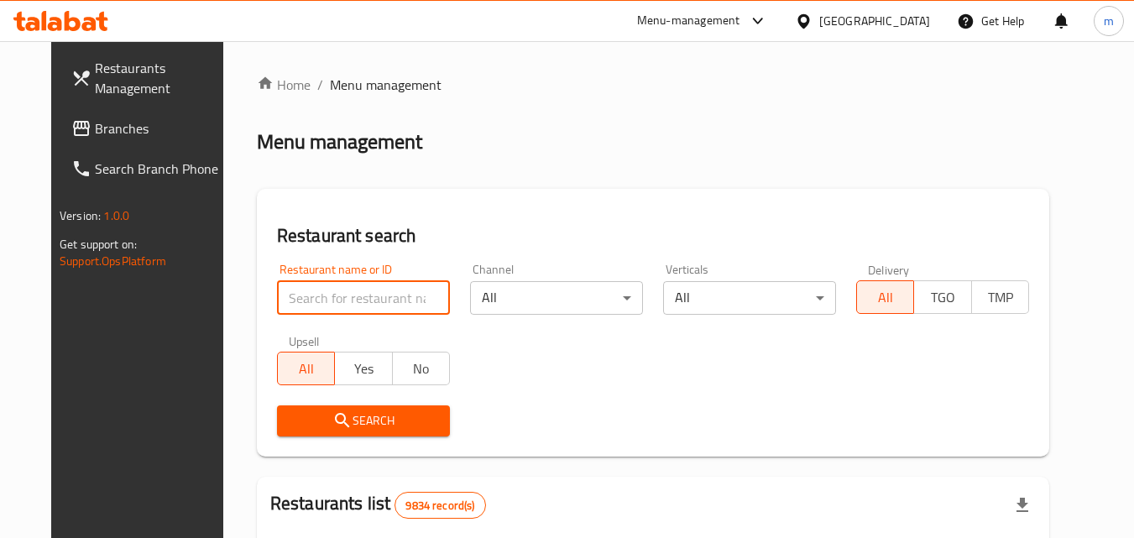
paste input "629081"
type input "629081"
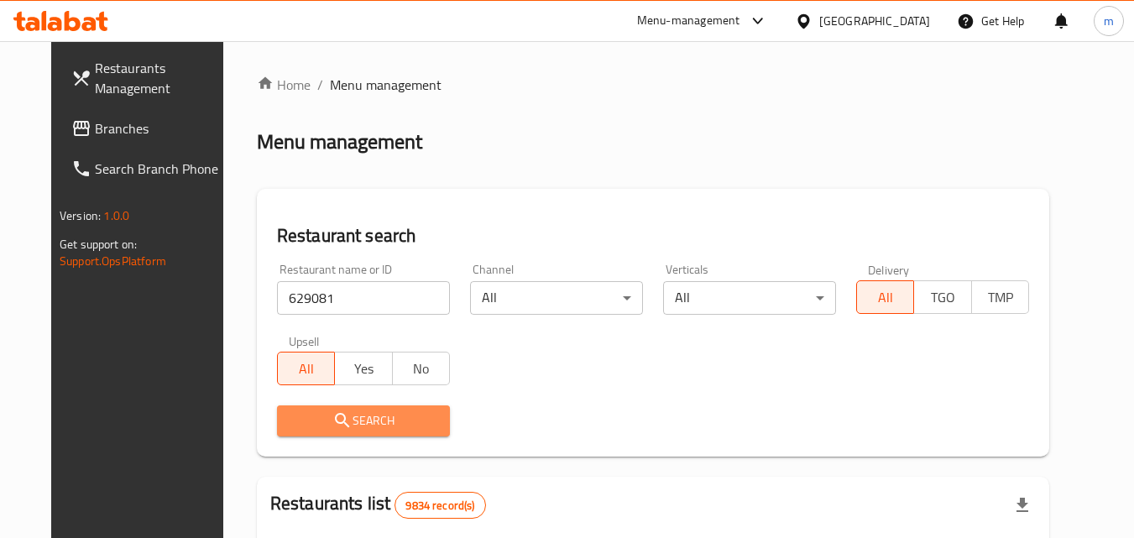
click at [360, 414] on span "Search" at bounding box center [363, 420] width 146 height 21
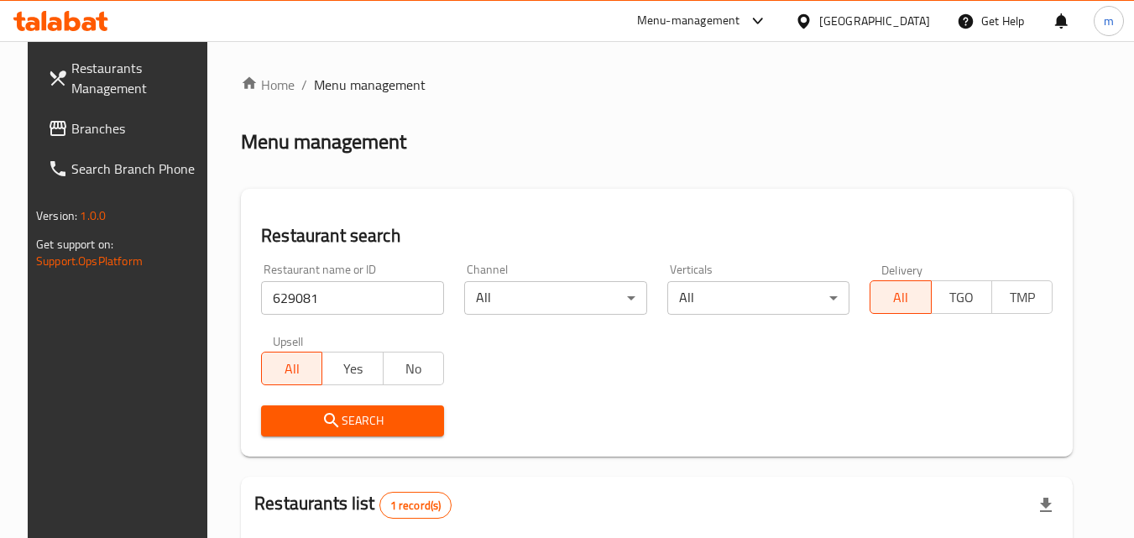
click at [819, 19] on div at bounding box center [807, 21] width 24 height 18
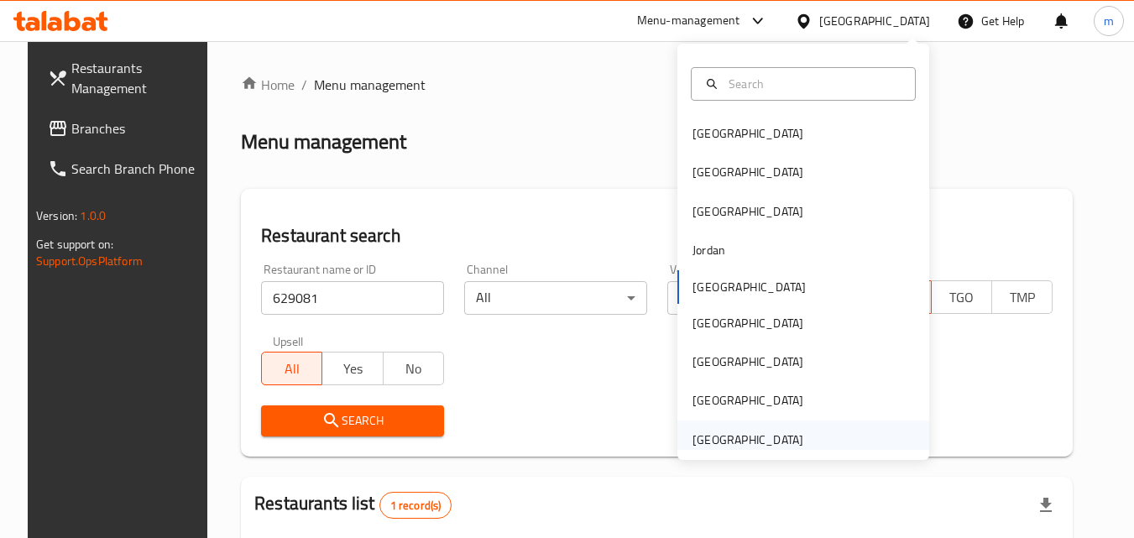
click at [756, 439] on div "[GEOGRAPHIC_DATA]" at bounding box center [747, 439] width 111 height 18
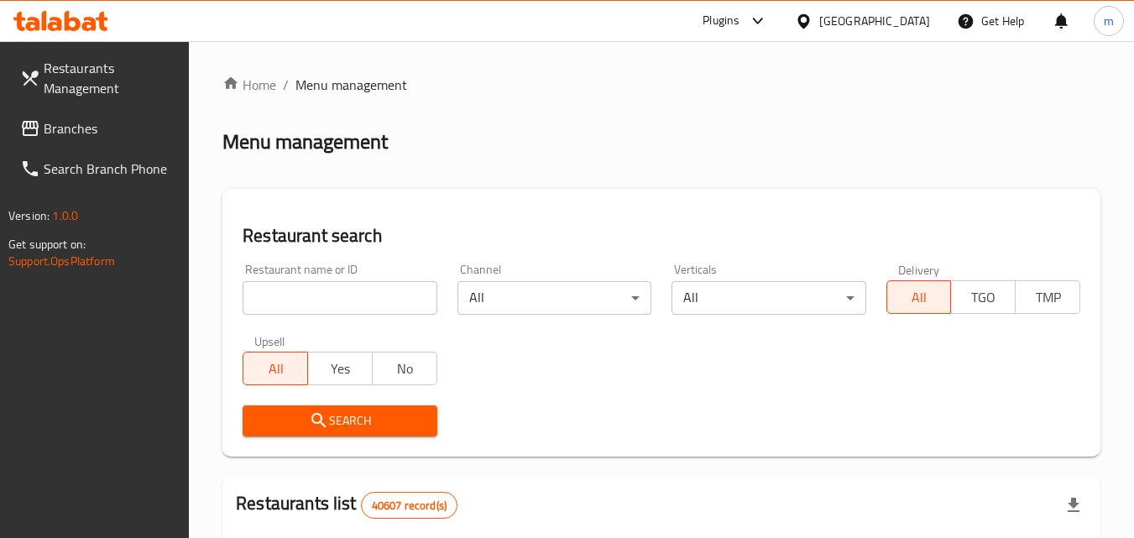
click at [120, 131] on span "Branches" at bounding box center [110, 128] width 133 height 20
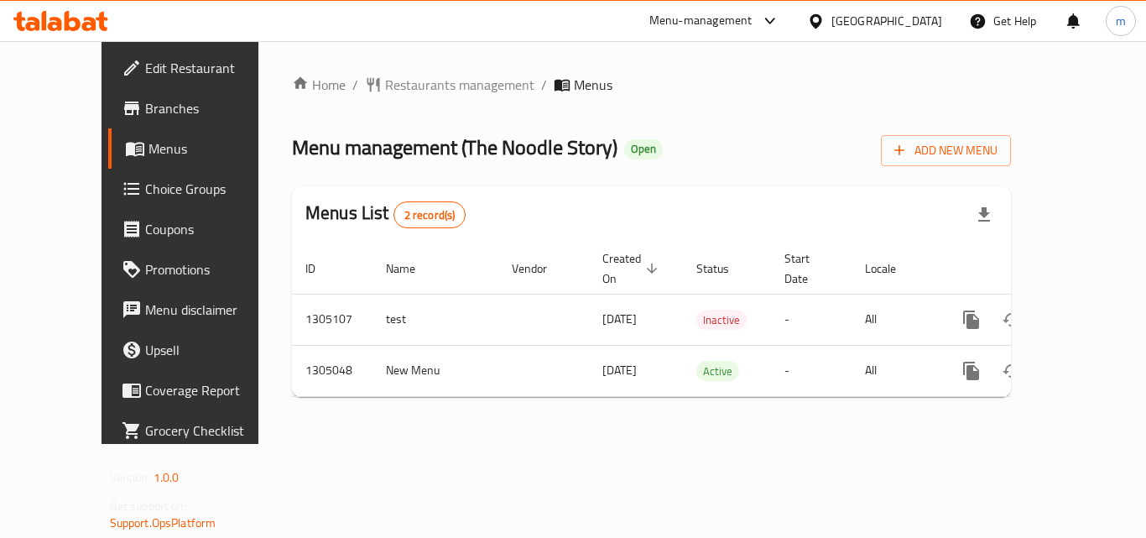
click at [149, 143] on span "Menus" at bounding box center [214, 148] width 131 height 20
click at [385, 83] on span "Restaurants management" at bounding box center [459, 85] width 149 height 20
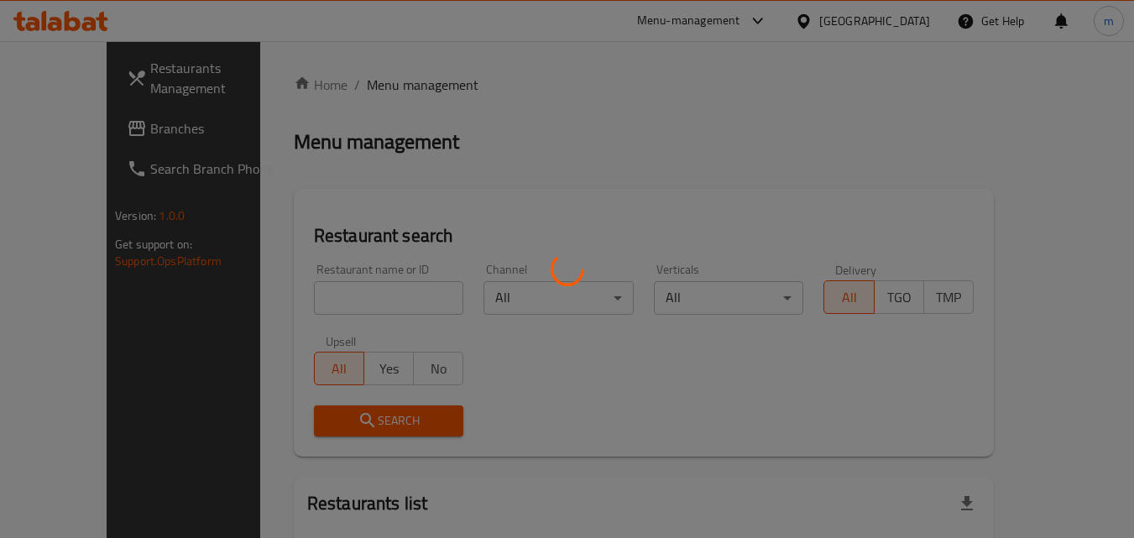
click at [324, 298] on div at bounding box center [567, 269] width 1134 height 538
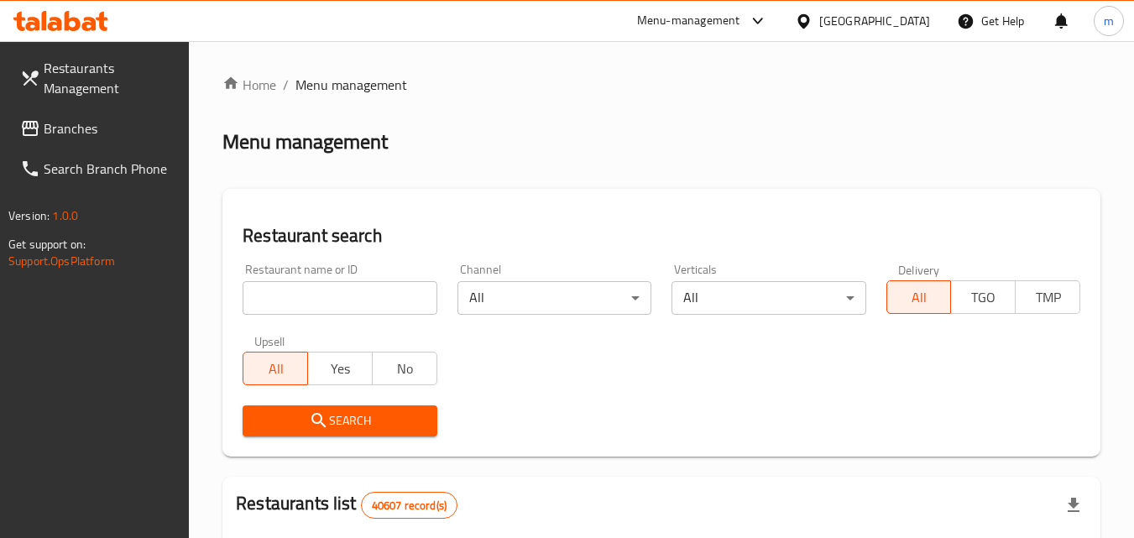
click at [326, 294] on input "search" at bounding box center [339, 298] width 194 height 34
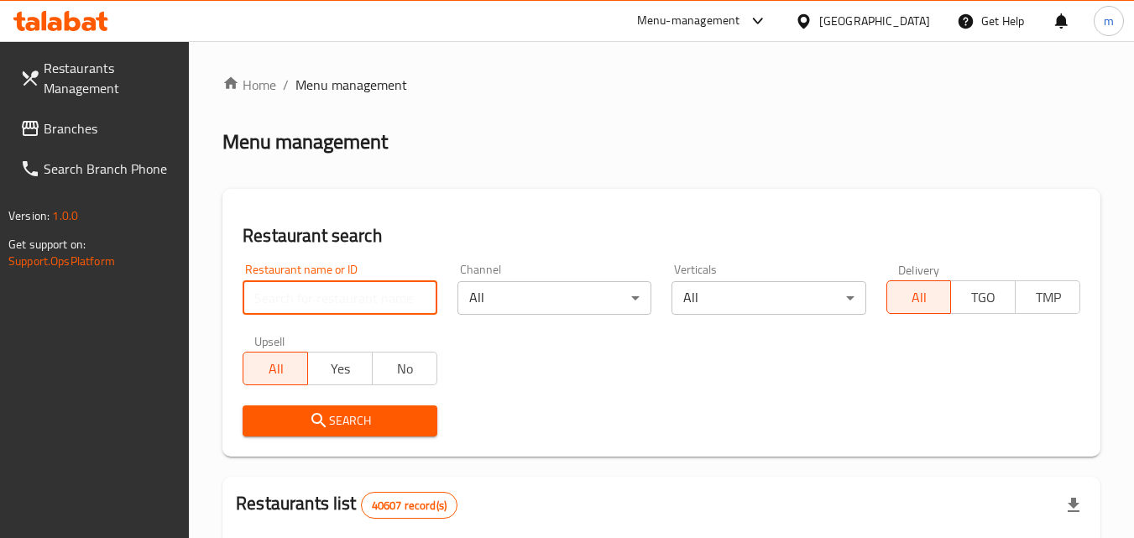
paste input "703529"
type input "703529"
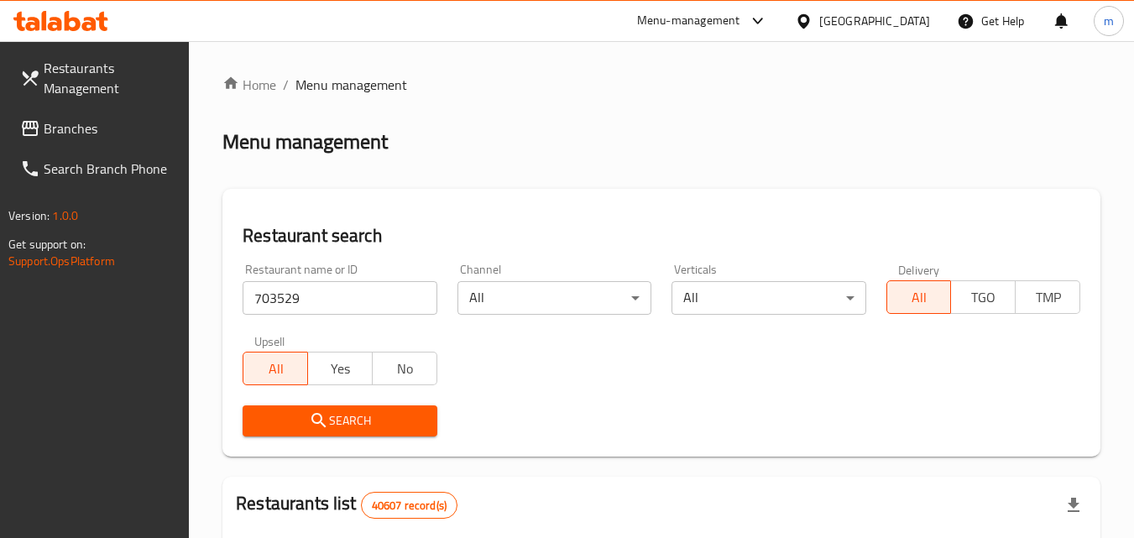
click at [344, 422] on span "Search" at bounding box center [339, 420] width 167 height 21
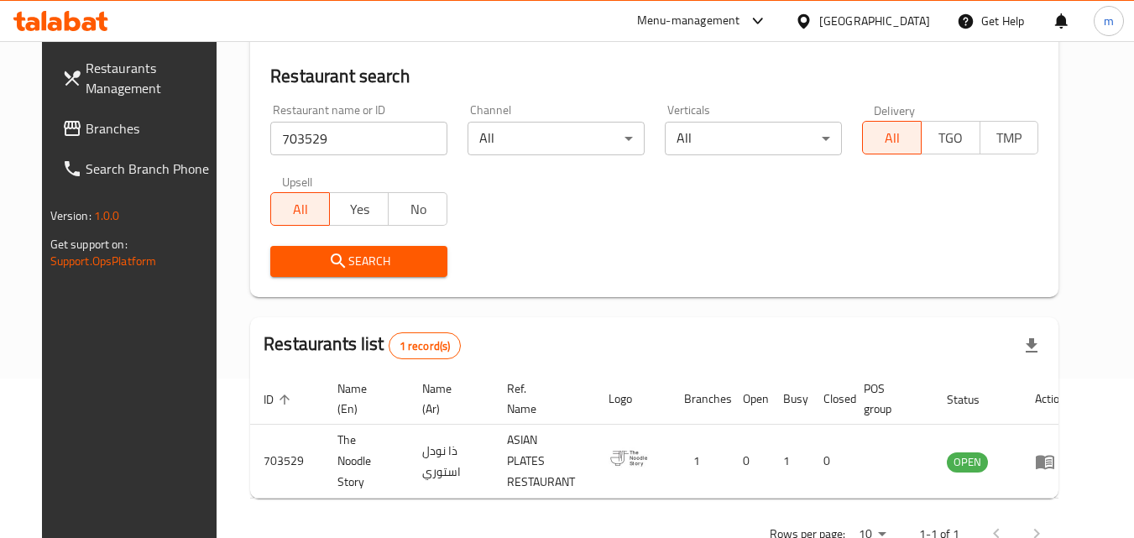
scroll to position [196, 0]
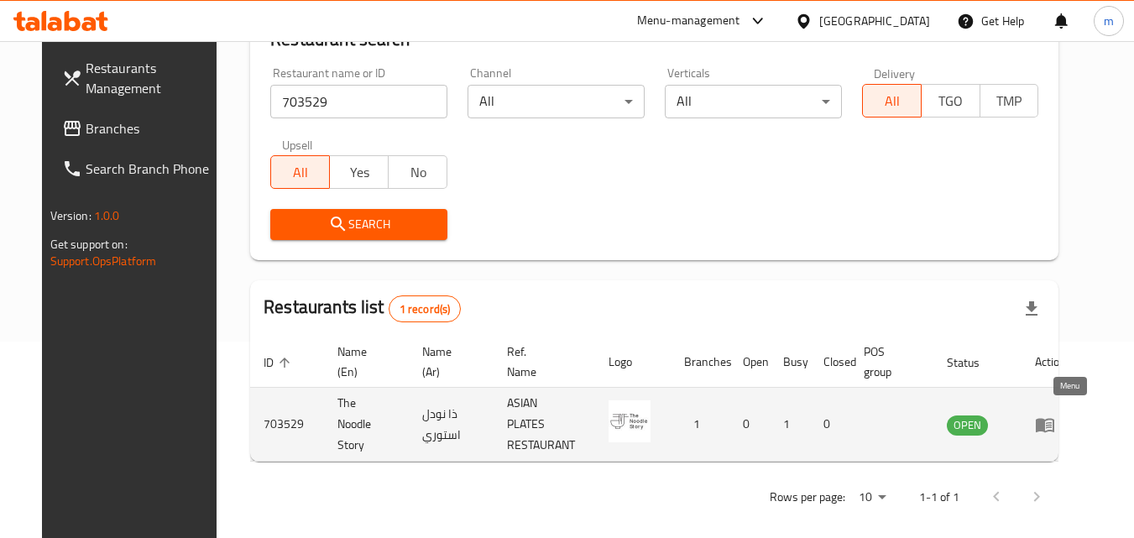
click at [1055, 417] on icon "enhanced table" at bounding box center [1045, 424] width 20 height 20
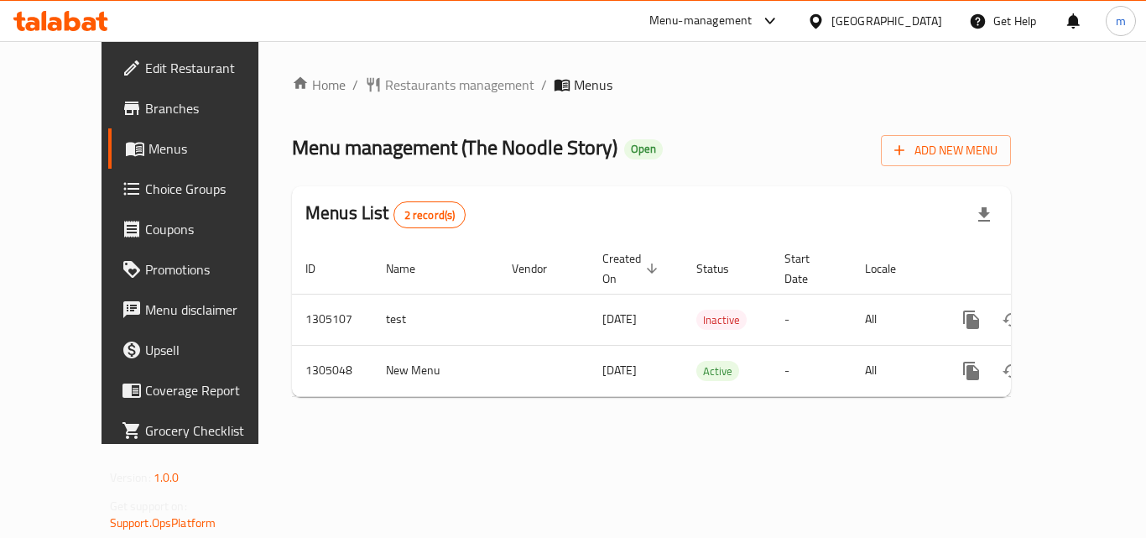
click at [145, 182] on span "Choice Groups" at bounding box center [212, 189] width 134 height 20
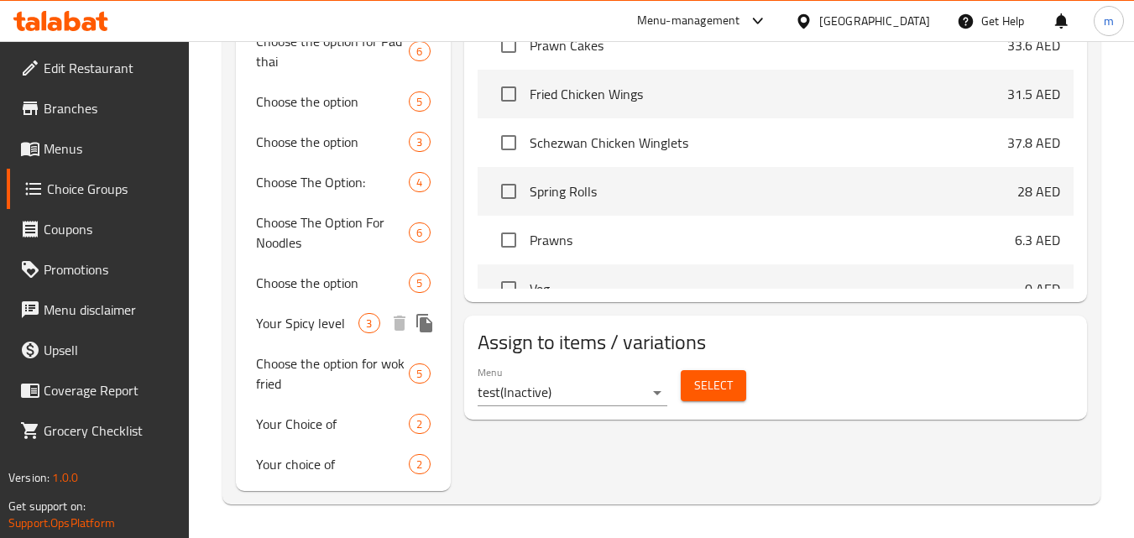
scroll to position [775, 0]
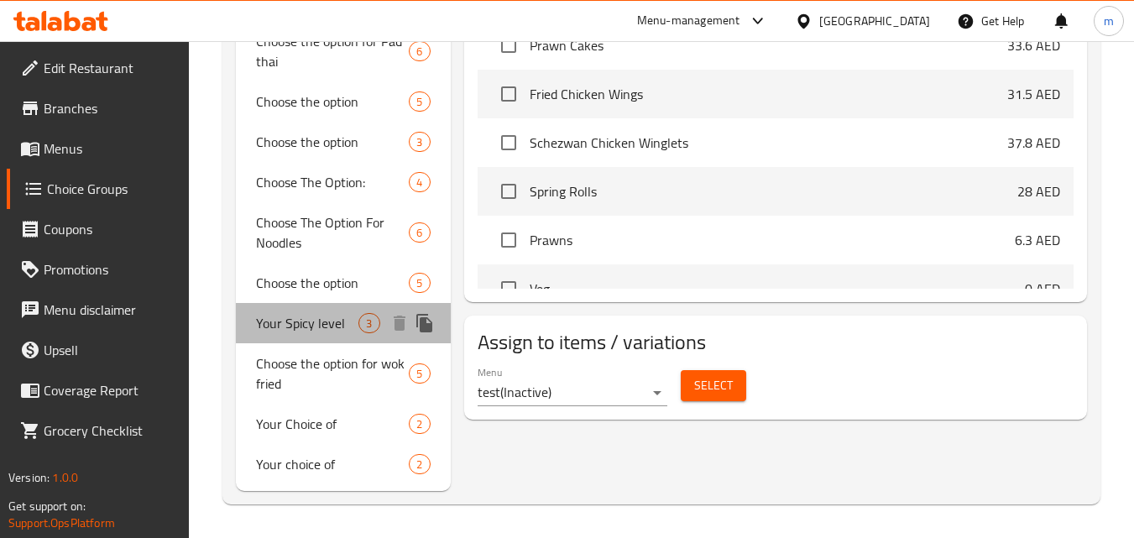
click at [336, 326] on span "Your Spicy level" at bounding box center [307, 323] width 102 height 20
type input "Your Spicy level"
type input "مستوى حار الخاص بك"
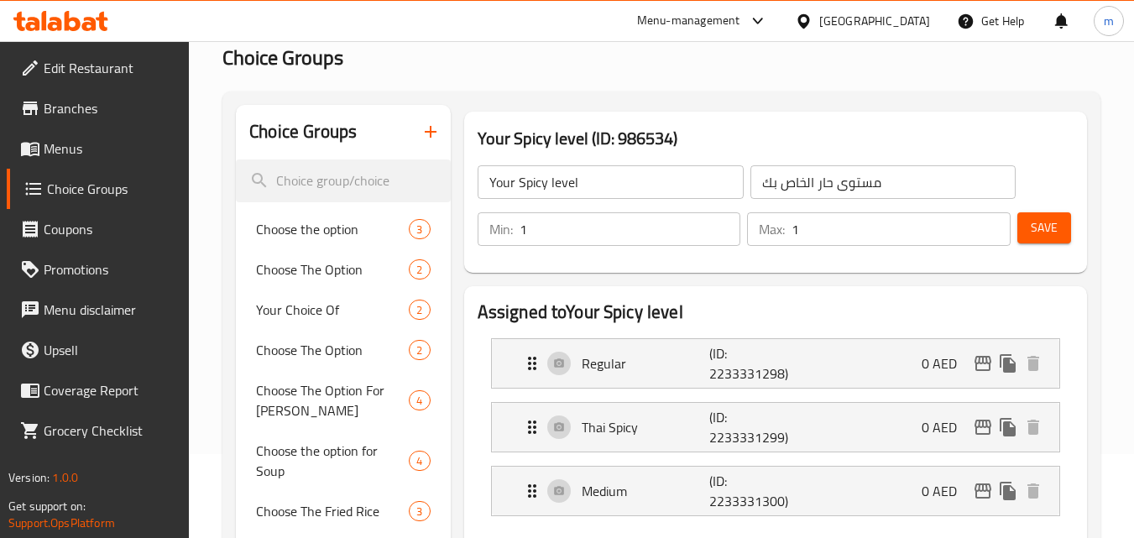
scroll to position [0, 0]
